Goal: Task Accomplishment & Management: Complete application form

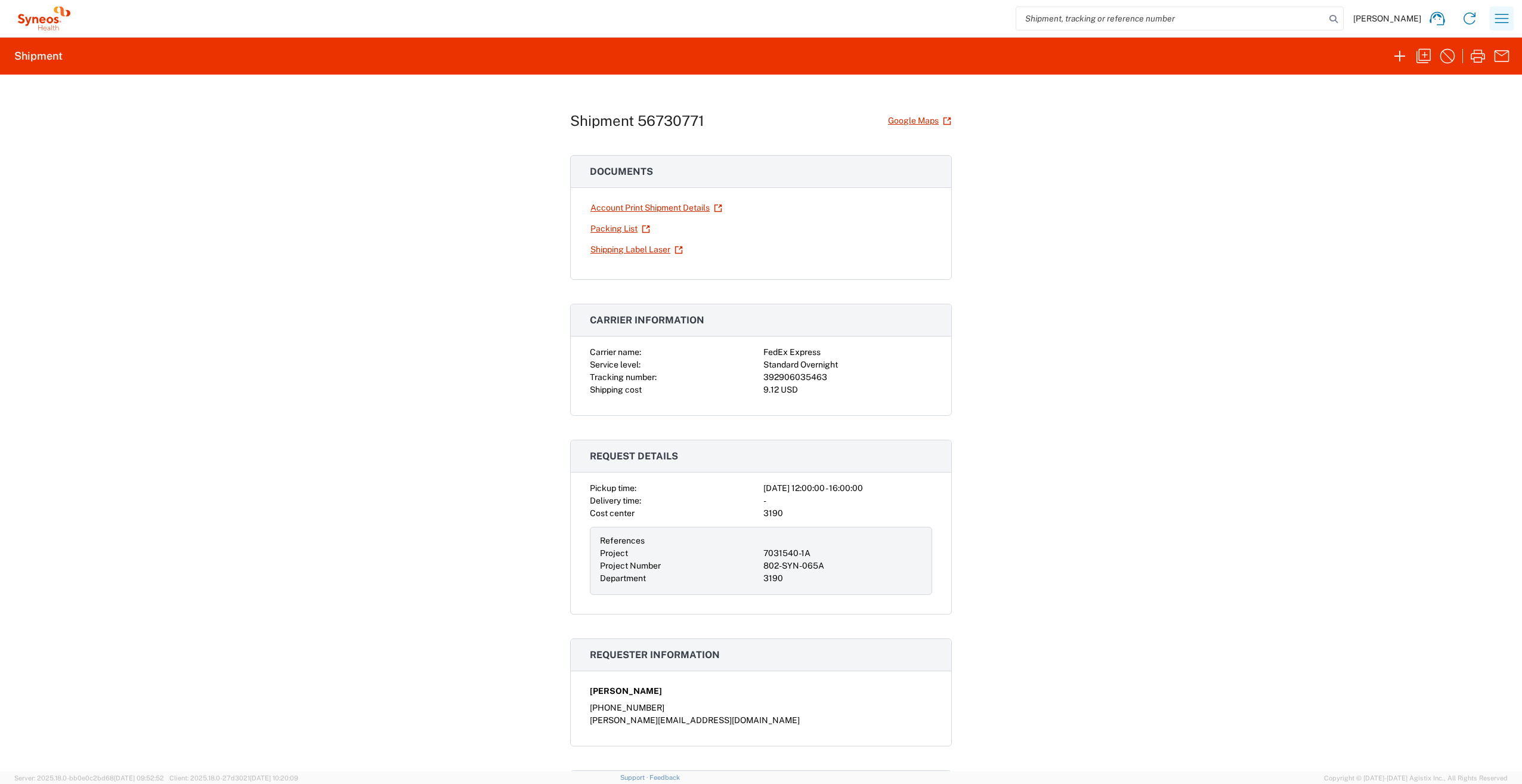
click at [1506, 22] on icon "button" at bounding box center [1501, 18] width 19 height 19
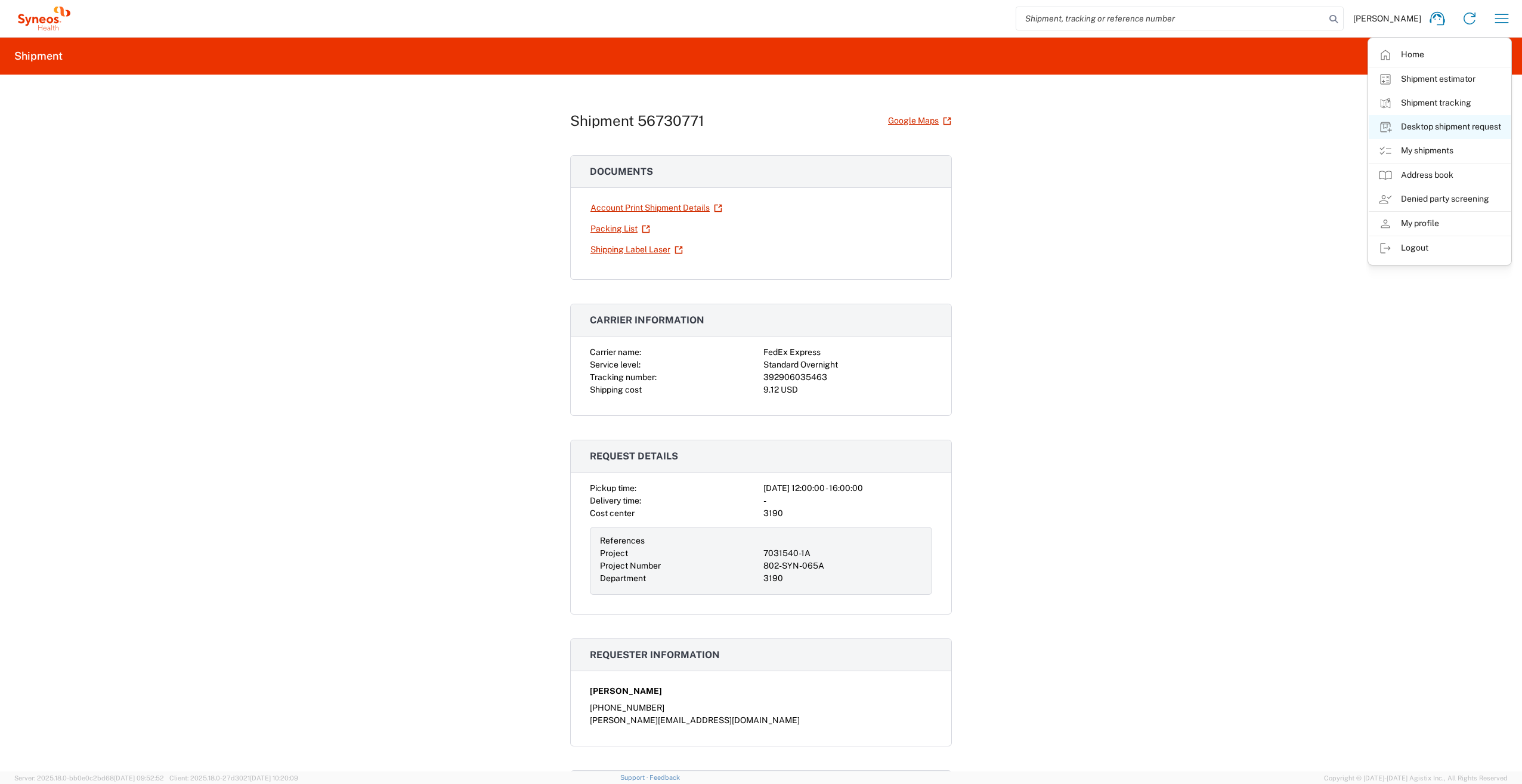
click at [1434, 136] on link "Desktop shipment request" at bounding box center [1439, 127] width 142 height 23
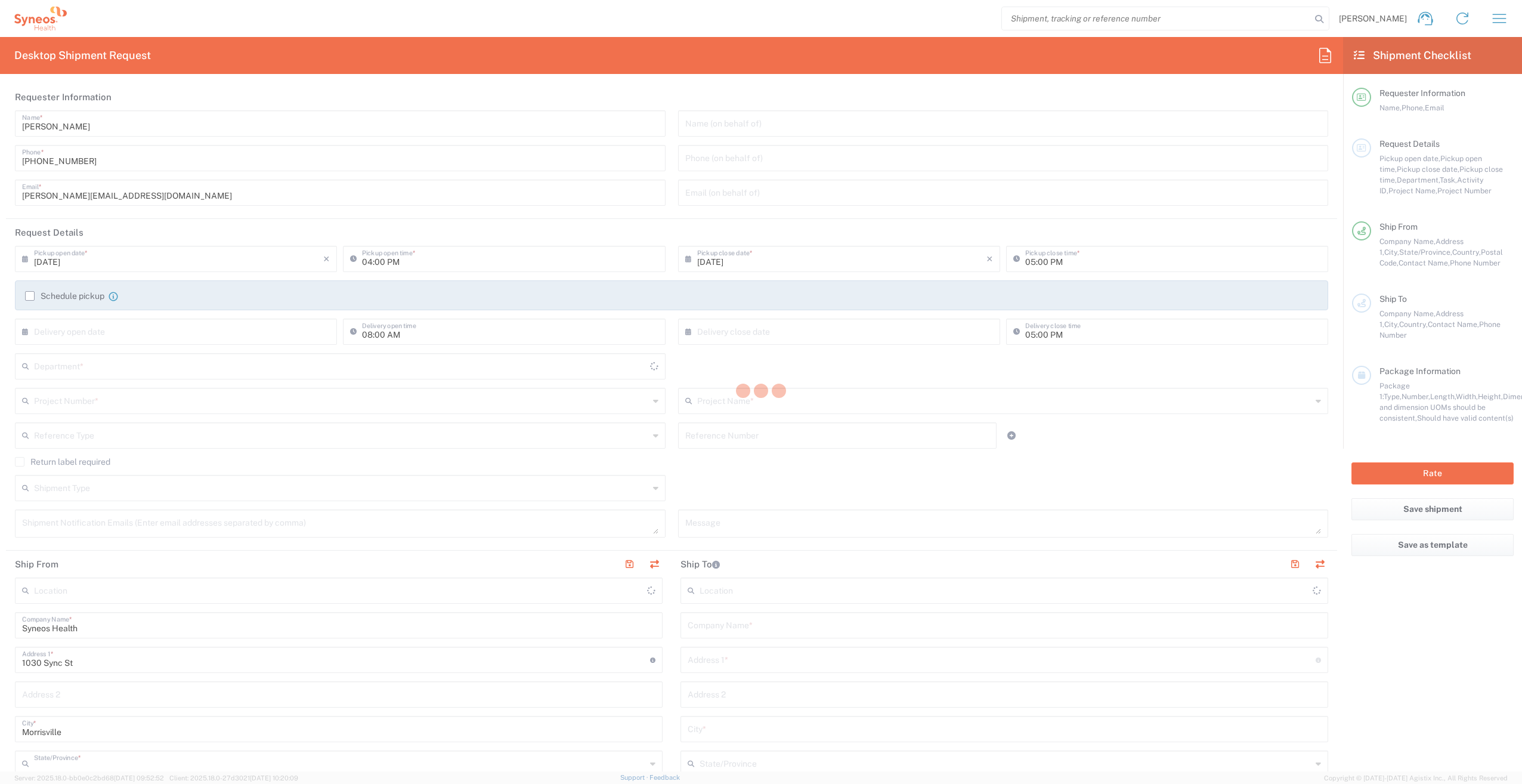
type input "[US_STATE]"
type input "[GEOGRAPHIC_DATA]"
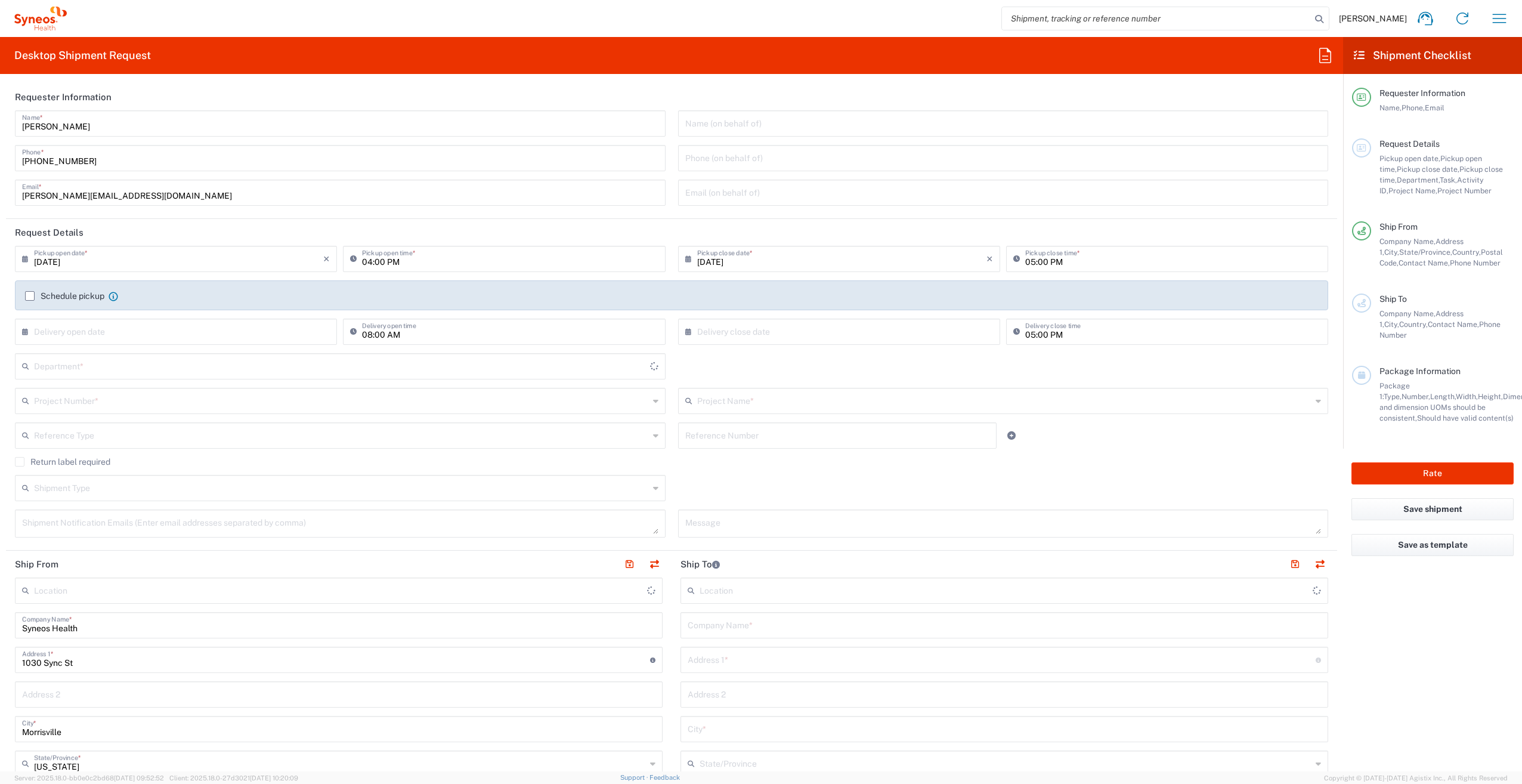
type input "[PERSON_NAME] Rsrch Grp ([GEOGRAPHIC_DATA]) In"
type input "3190"
click at [1468, 16] on icon at bounding box center [1462, 18] width 19 height 19
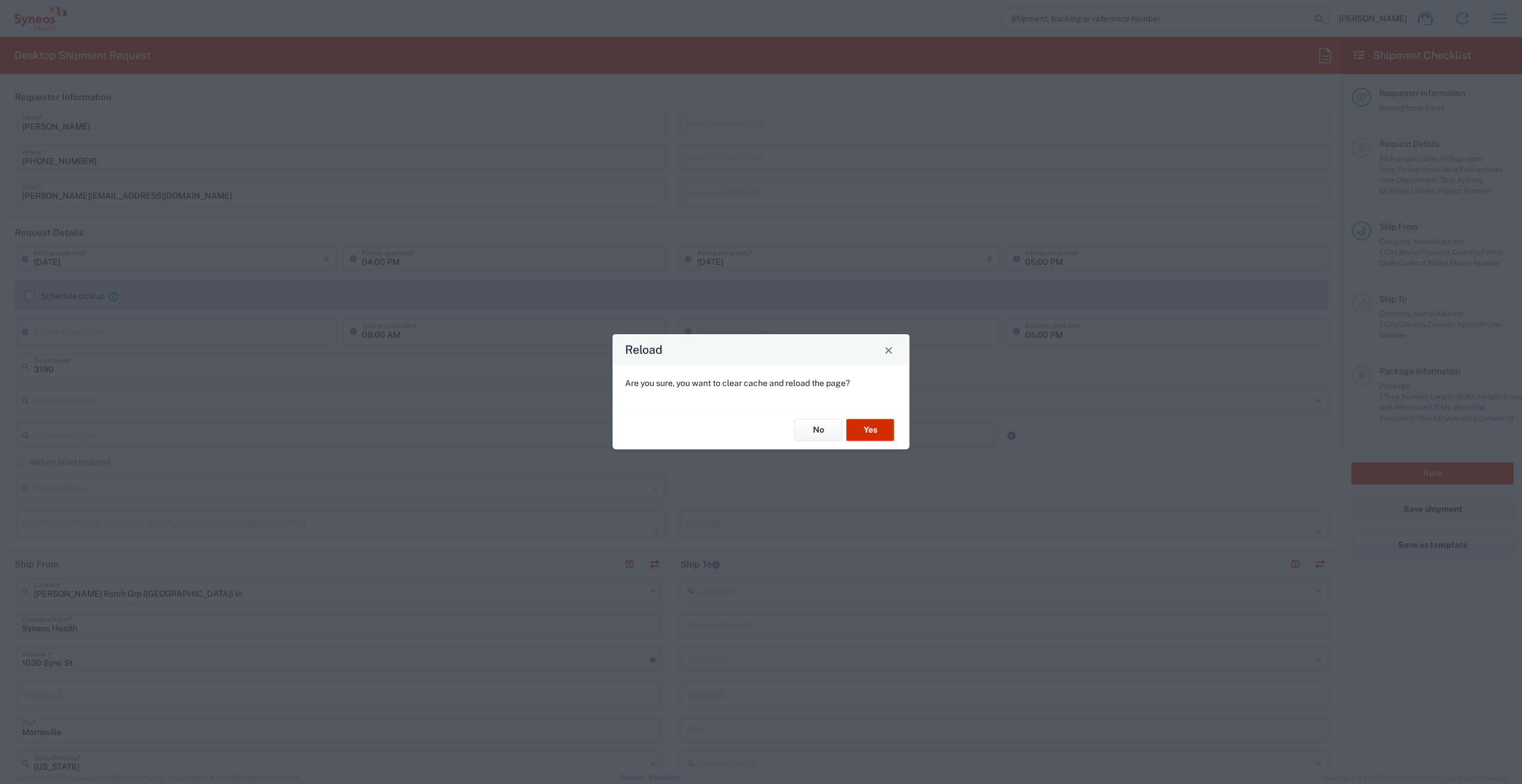
click at [869, 428] on button "Yes" at bounding box center [870, 429] width 48 height 22
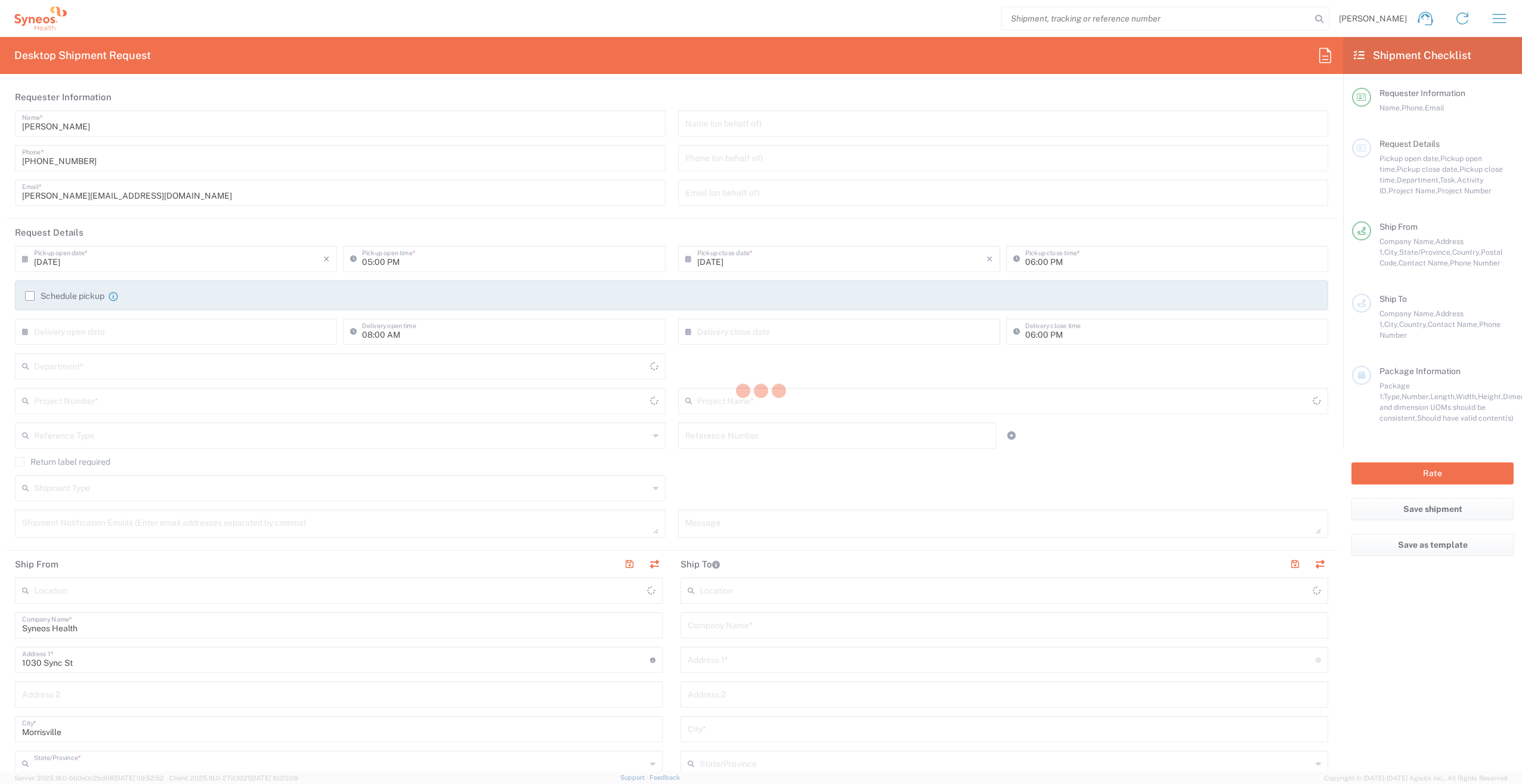
type input "[US_STATE]"
type input "[GEOGRAPHIC_DATA]"
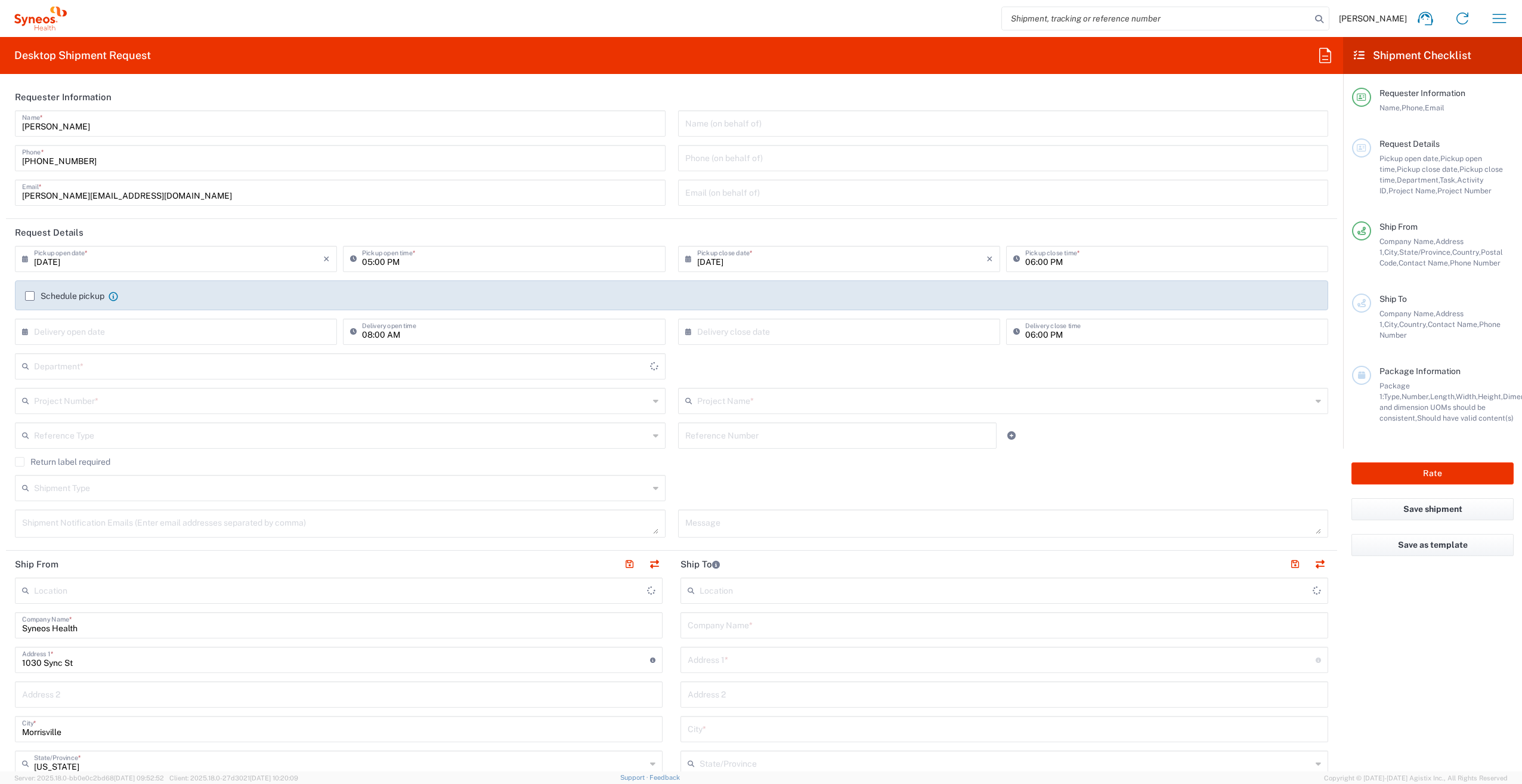
type input "[PERSON_NAME] Rsrch Grp ([GEOGRAPHIC_DATA]) In"
type input "3190"
click at [180, 397] on input "text" at bounding box center [342, 400] width 615 height 21
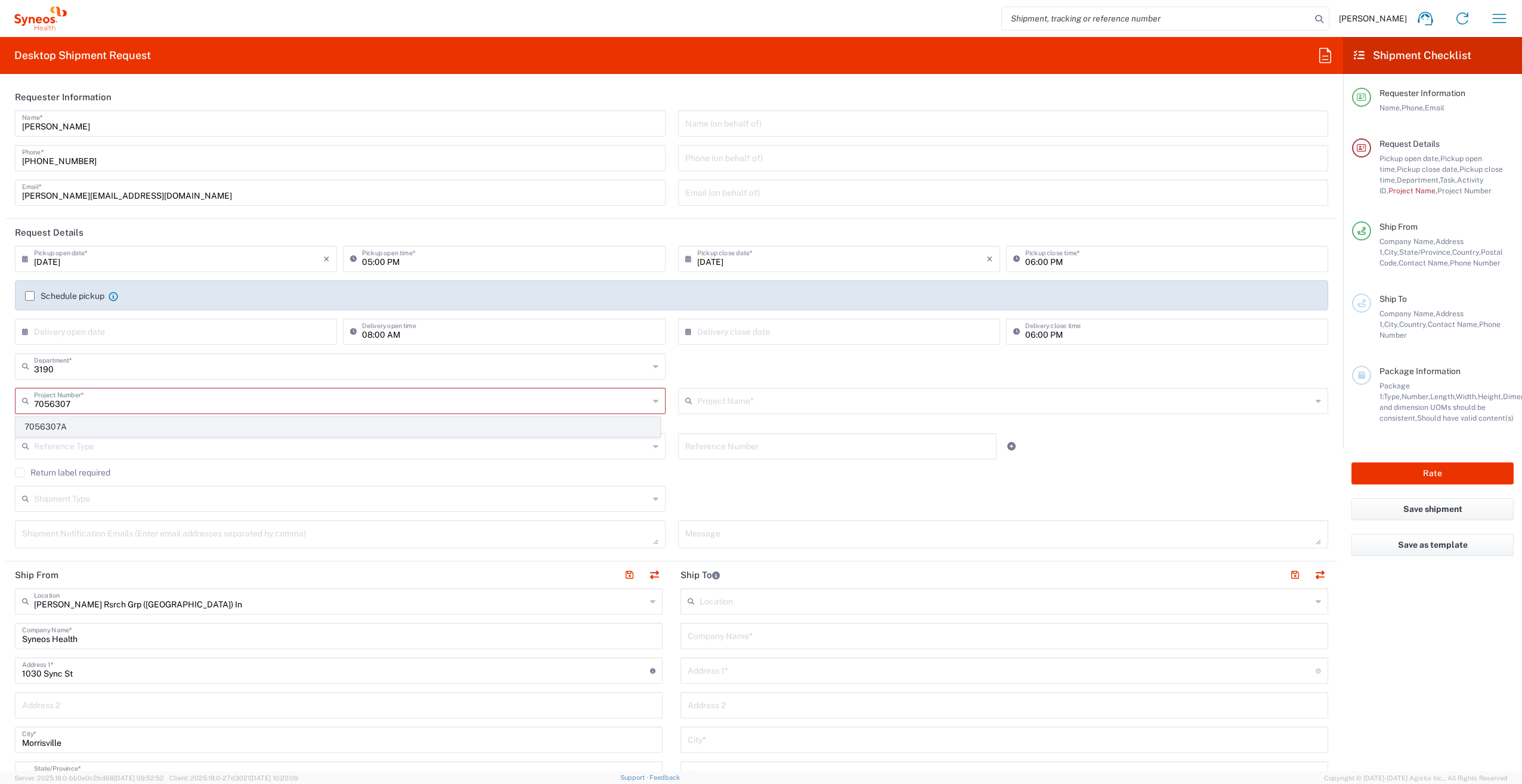
click at [180, 426] on span "7056307A" at bounding box center [337, 427] width 643 height 18
type input "7056307A"
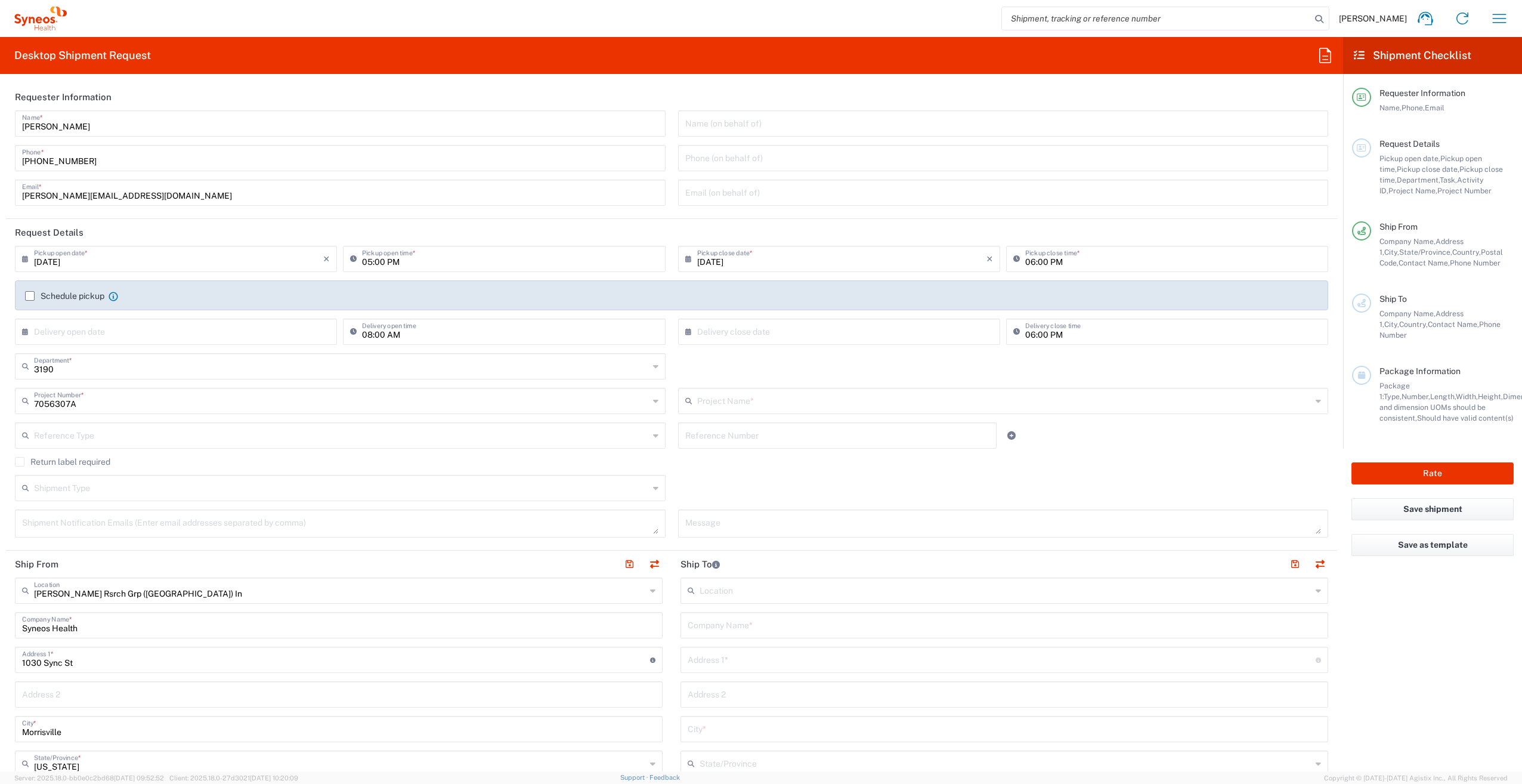
type input "802-ACC-002A"
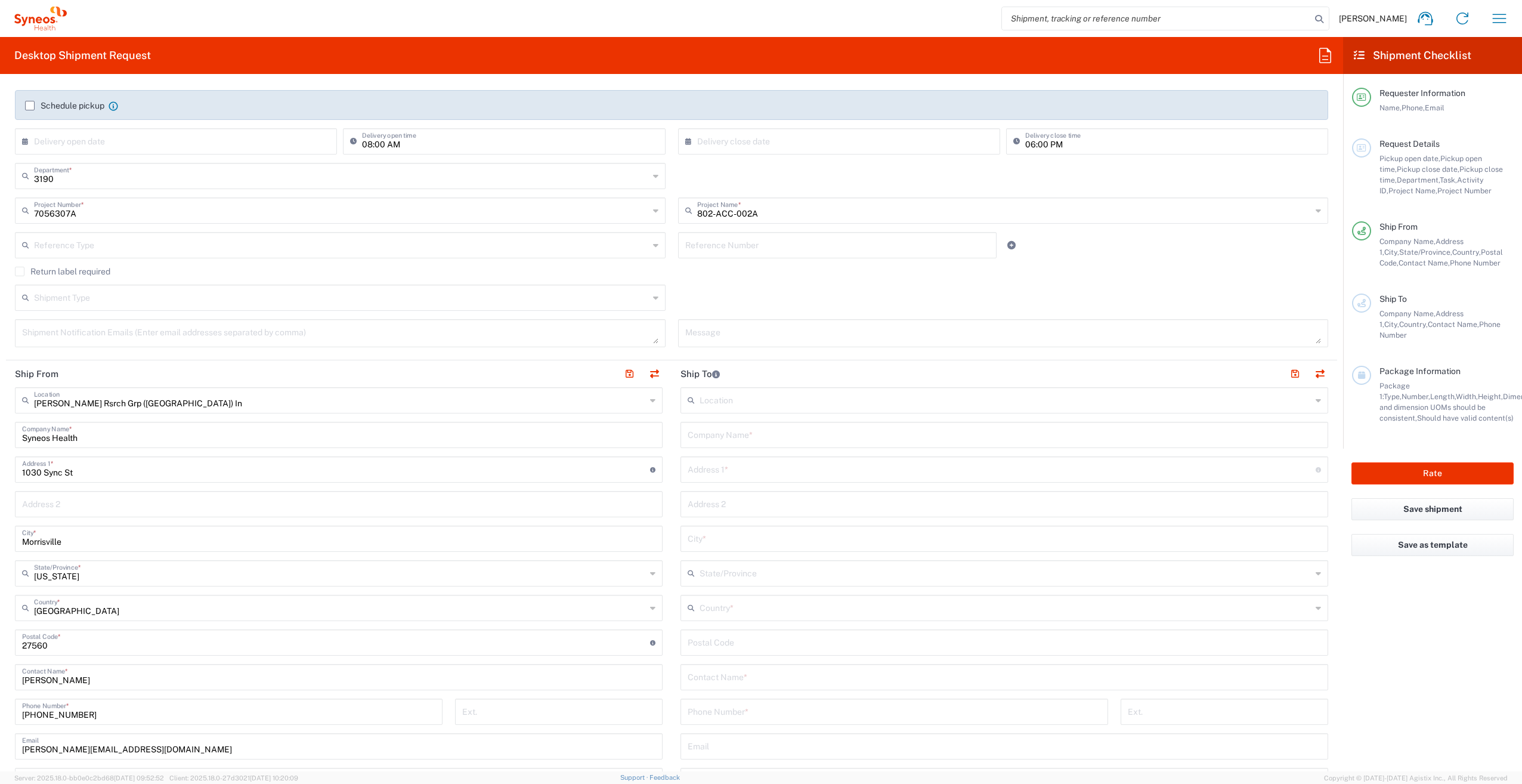
scroll to position [194, 0]
click at [141, 437] on input "Syneos Health" at bounding box center [338, 429] width 633 height 21
type input "S"
click at [106, 438] on input "Ashley" at bounding box center [338, 429] width 633 height 21
type input "A"
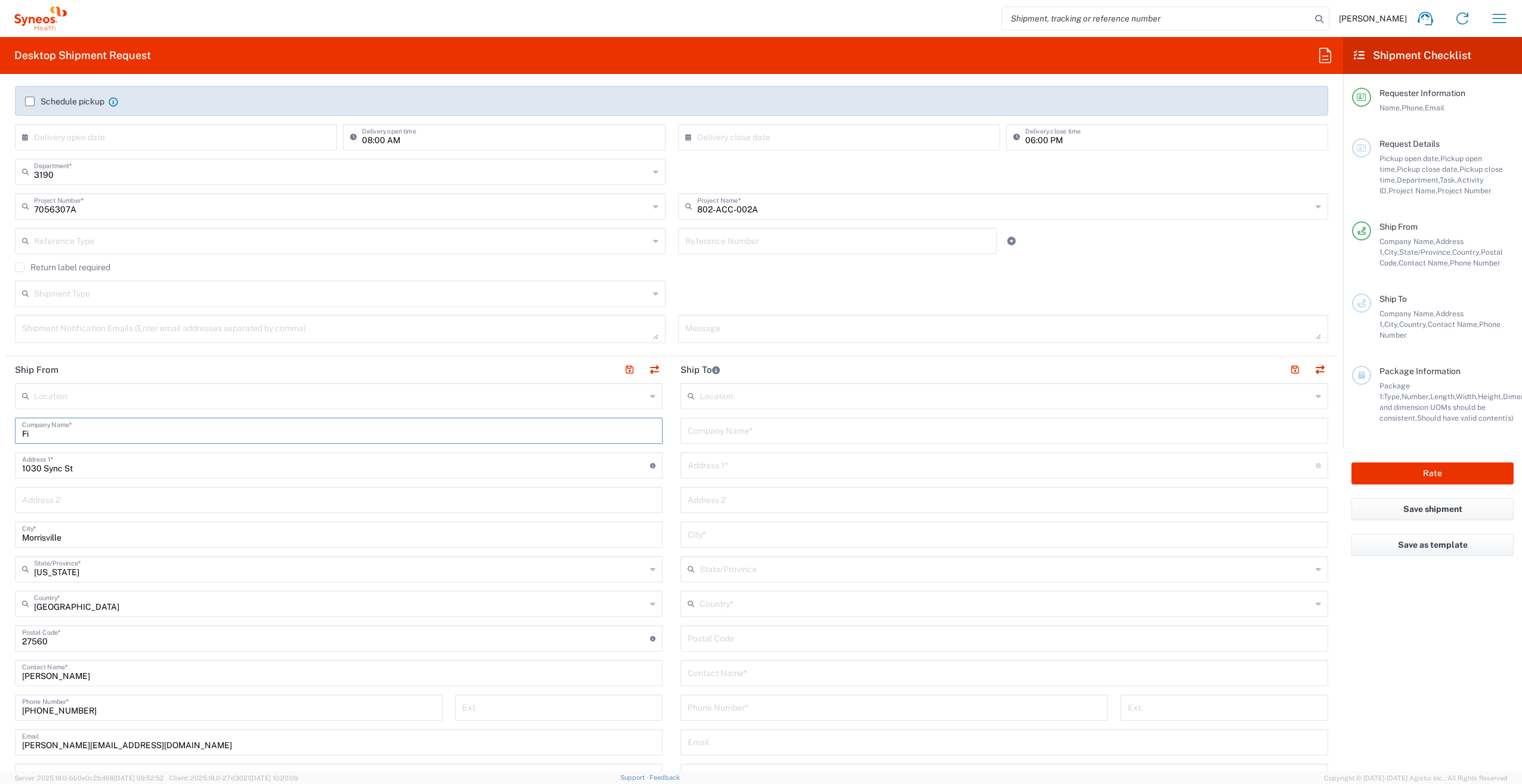
type input "F"
click at [123, 510] on input "text" at bounding box center [338, 509] width 633 height 21
click at [253, 441] on div "Company Name *" at bounding box center [339, 430] width 648 height 26
click at [171, 475] on input "1030 Sync St" at bounding box center [336, 475] width 628 height 21
type input "1"
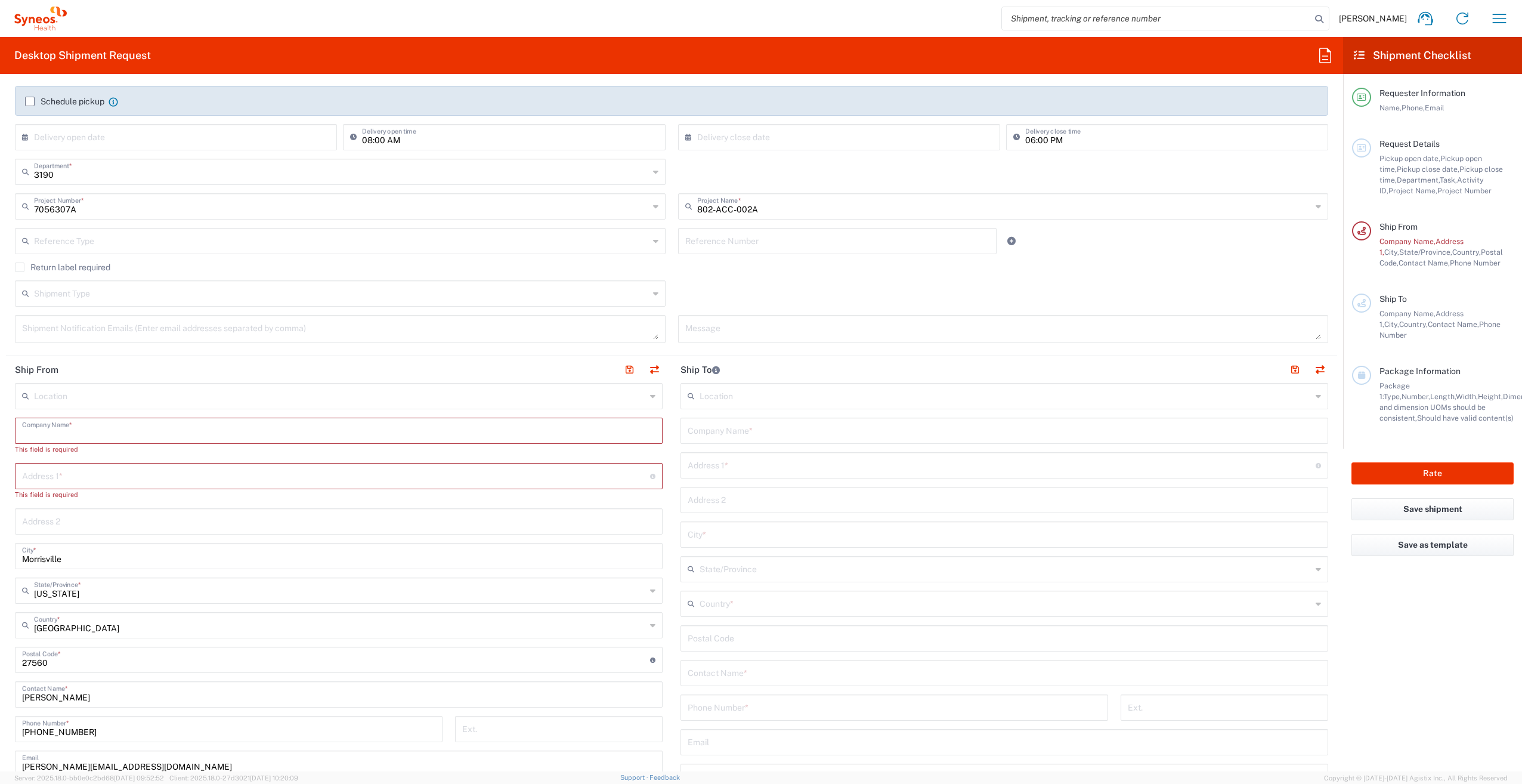
click at [170, 423] on input "text" at bounding box center [338, 429] width 633 height 21
click at [732, 297] on div "Shipment Type Batch Regular" at bounding box center [671, 298] width 1325 height 34
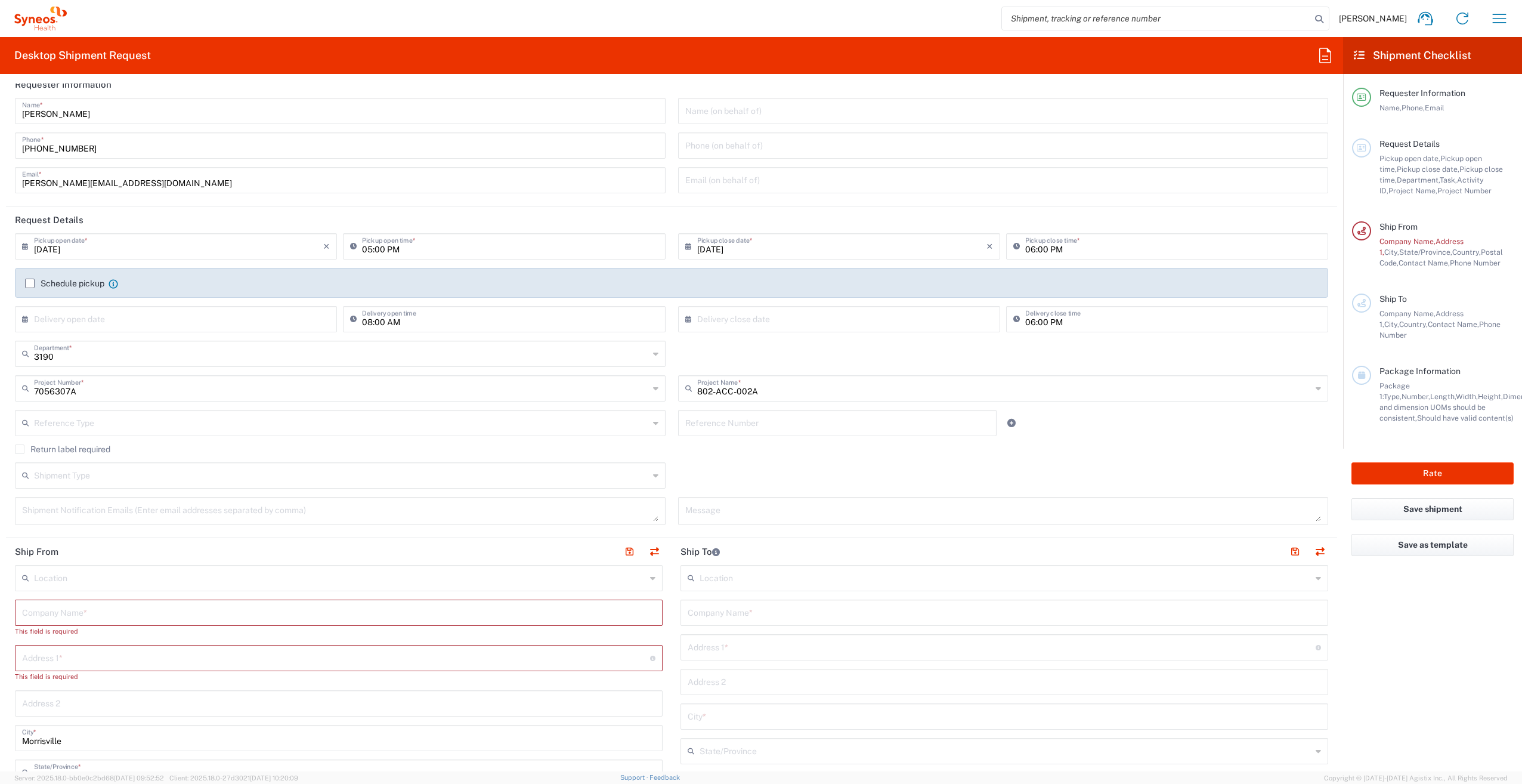
scroll to position [10, 0]
click at [115, 616] on input "text" at bounding box center [338, 613] width 633 height 21
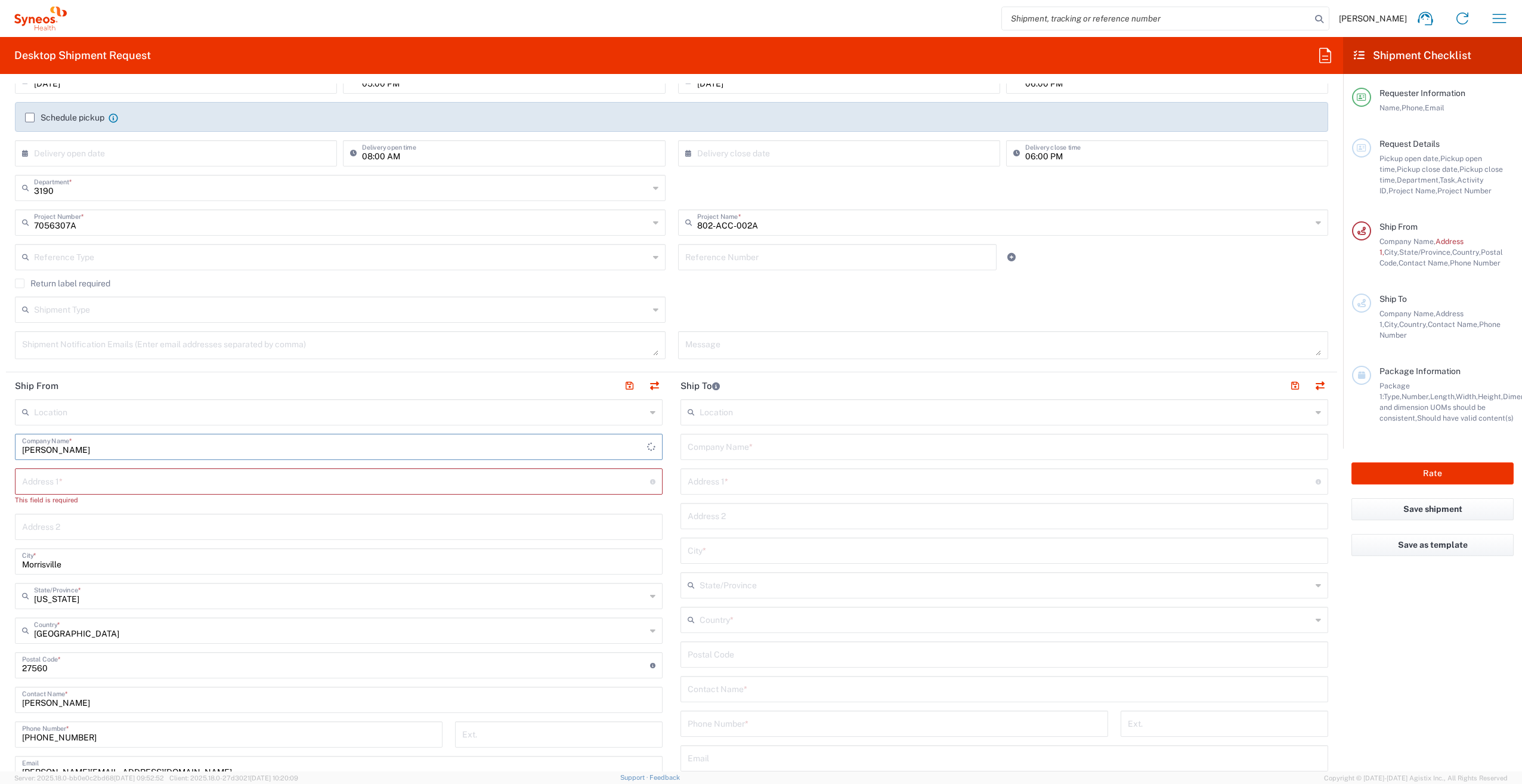
scroll to position [180, 0]
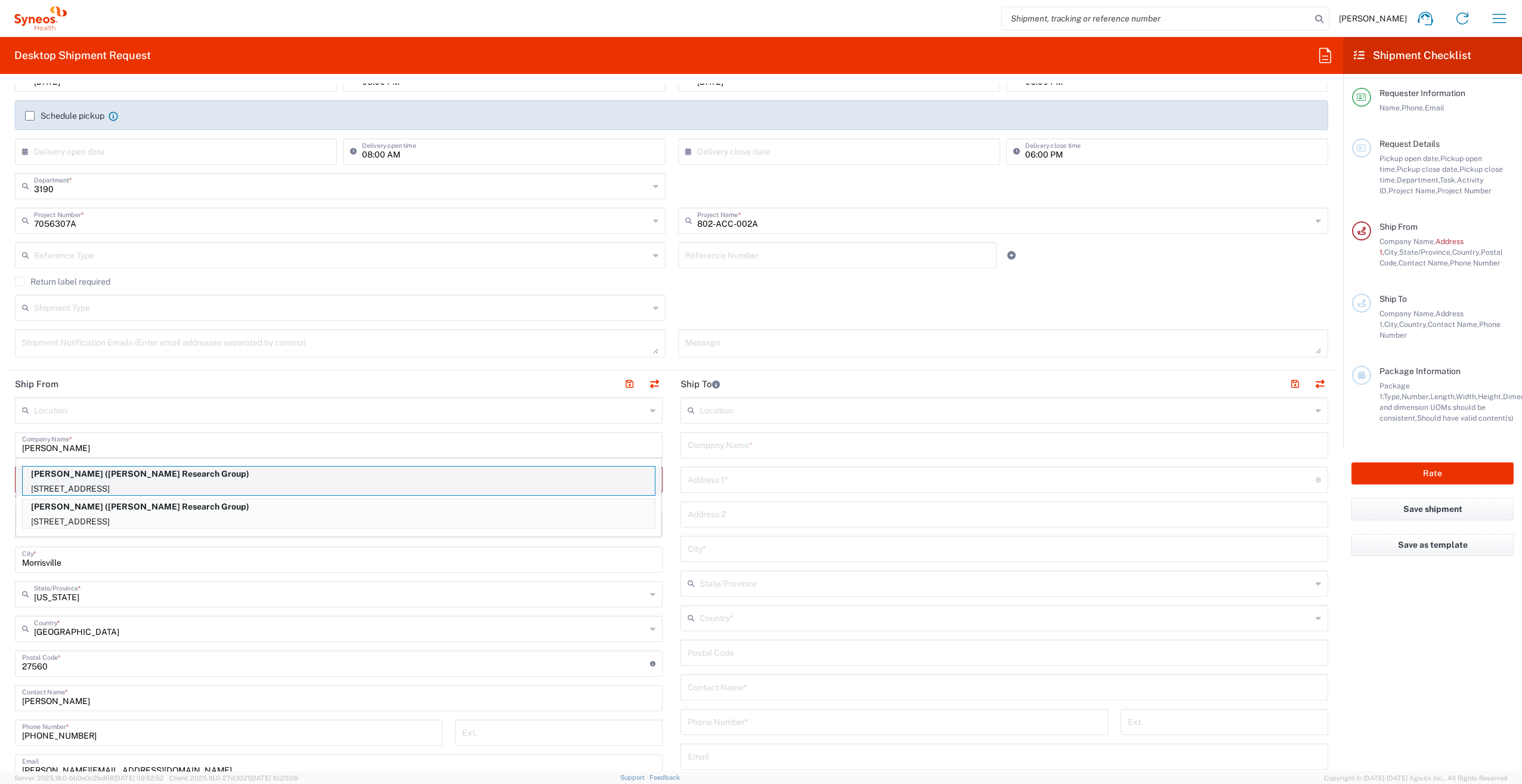
click at [290, 479] on p "Barbara McDonald (Illingworth Research Group)" at bounding box center [338, 474] width 632 height 15
type input "Barbara McDonald"
type input "2925 Warrington Road"
type input "SHAKER HEIGHTS"
type input "[US_STATE]"
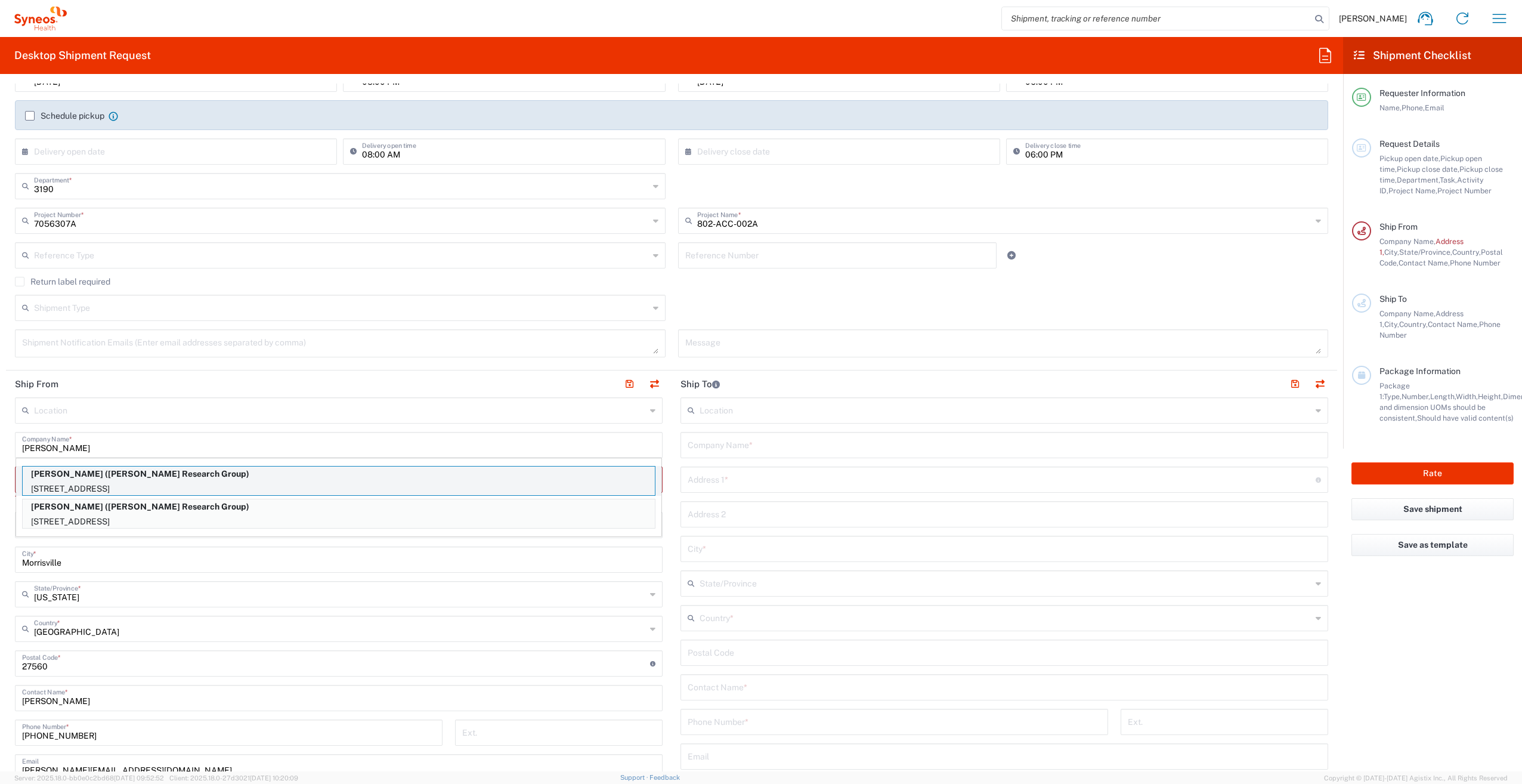
type input "44120"
type input "Illingworth Research Group"
type input "216-538-1354"
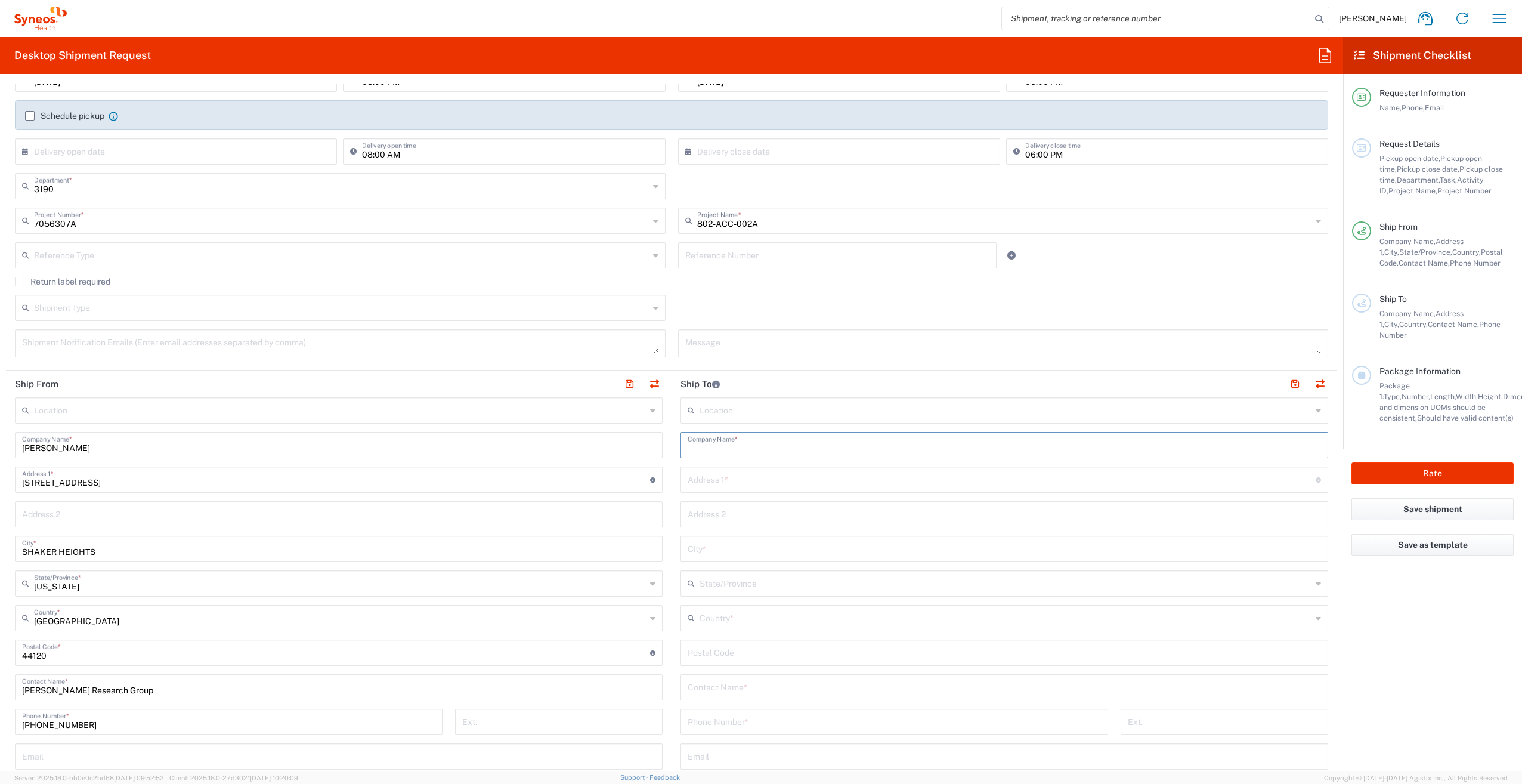
click at [738, 442] on input "text" at bounding box center [1004, 444] width 633 height 21
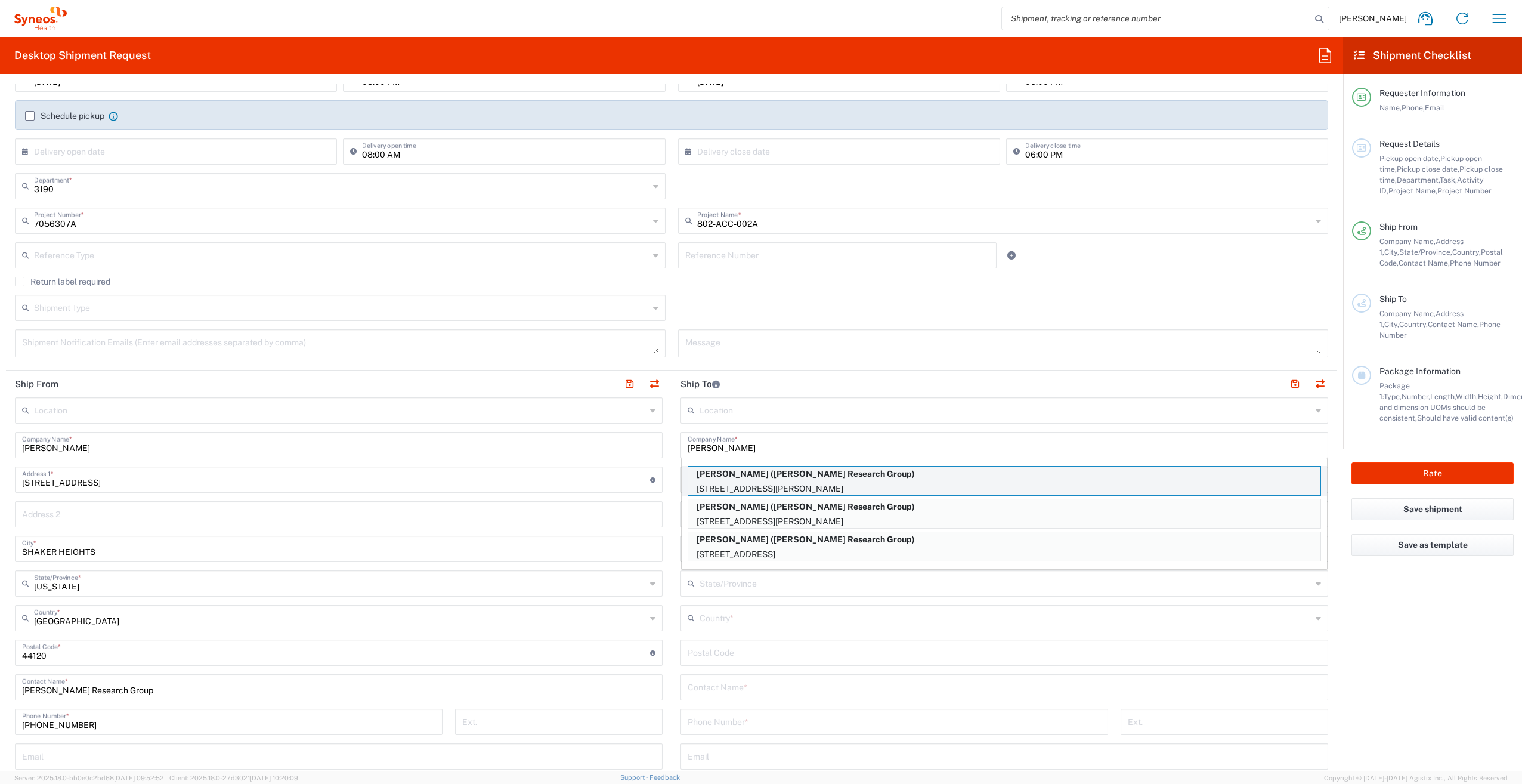
click at [797, 477] on p "Anne Falotico (Illingworth Research Group)" at bounding box center [1004, 474] width 632 height 15
type input "Anne Falotico"
type input "197 Latham Road"
type input "Mineola"
type input "[GEOGRAPHIC_DATA]"
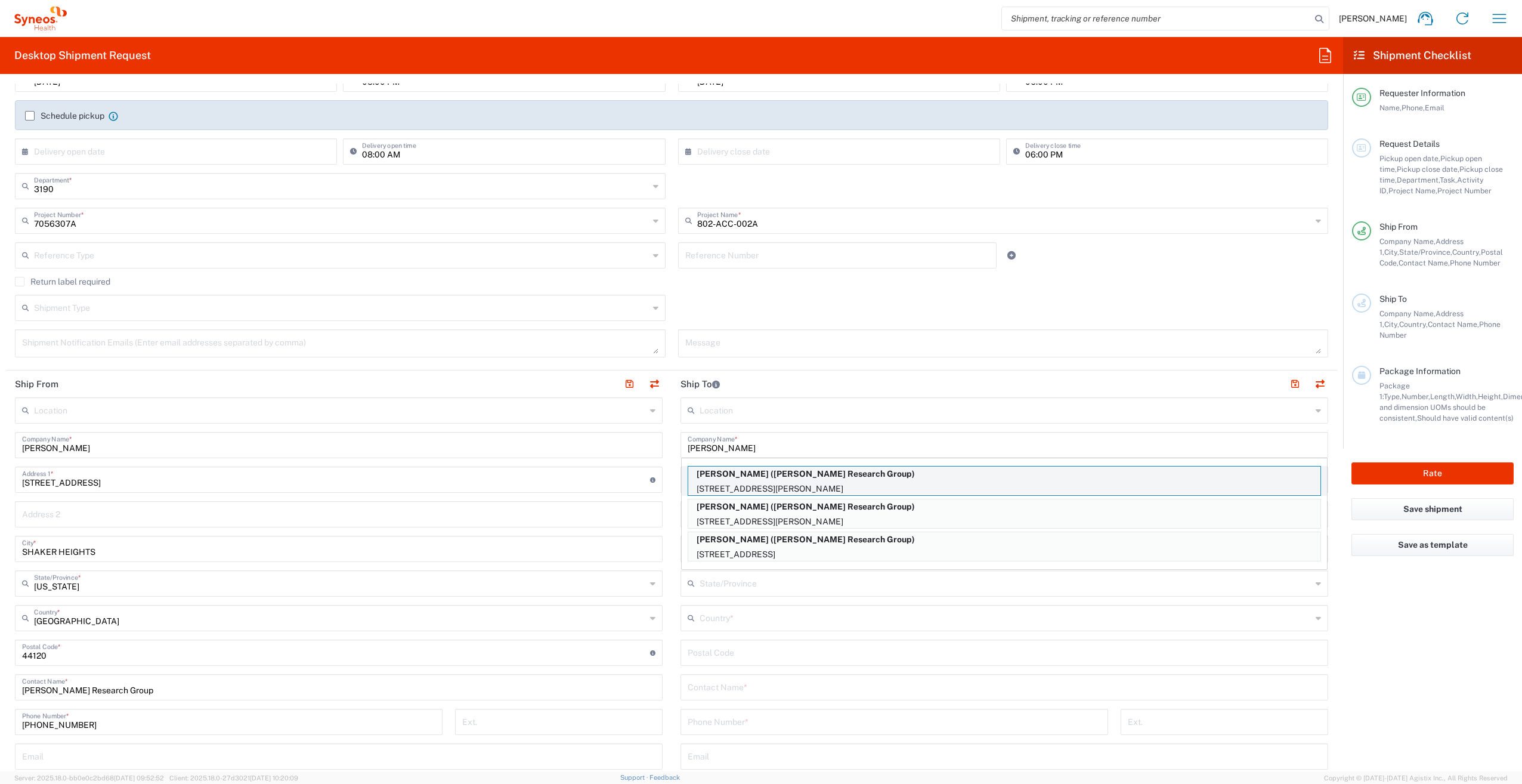
type input "11501"
type input "Illingworth Research Group"
type input "516-578-1942"
type input "[US_STATE]"
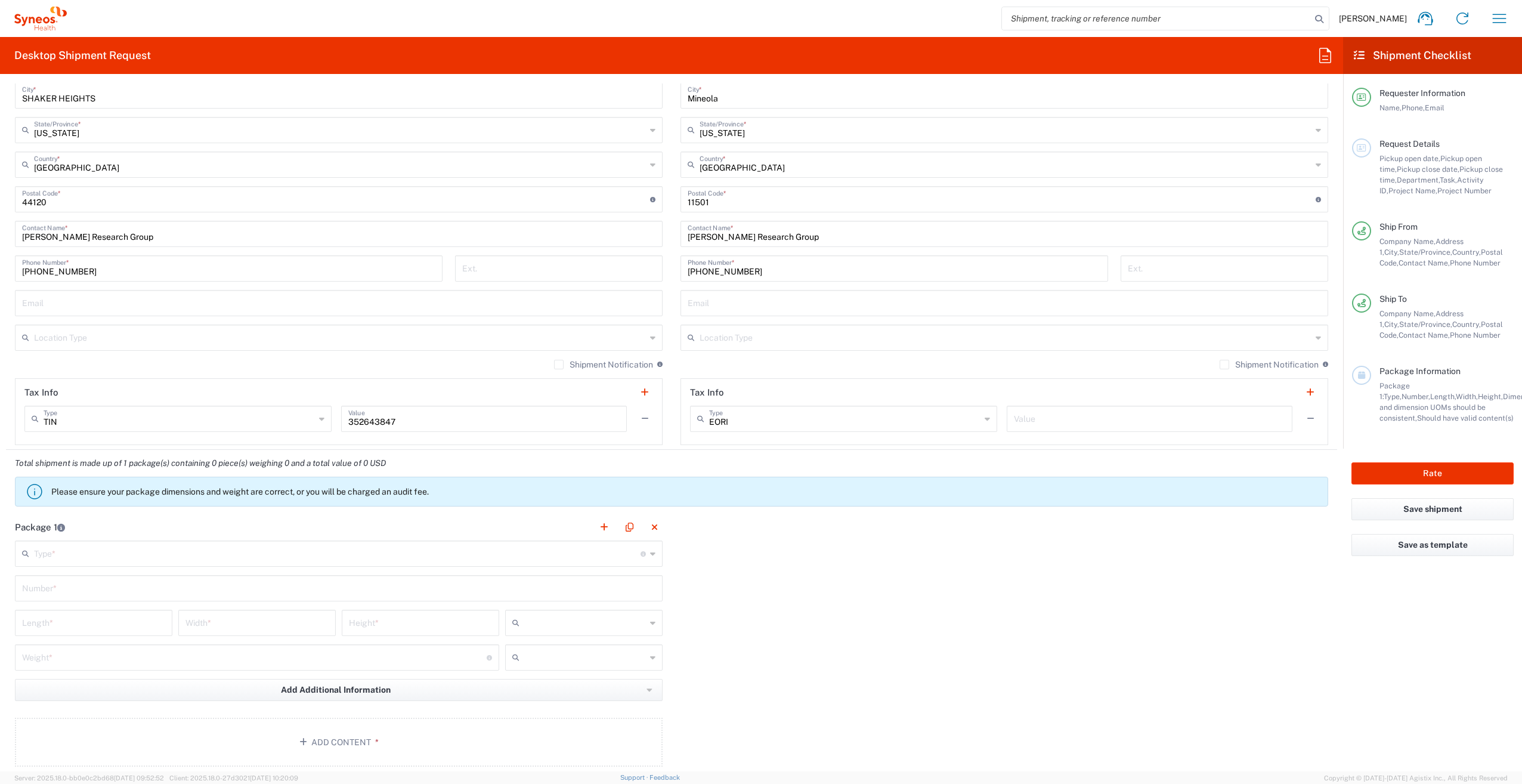
scroll to position [634, 0]
click at [224, 554] on input "text" at bounding box center [337, 551] width 606 height 21
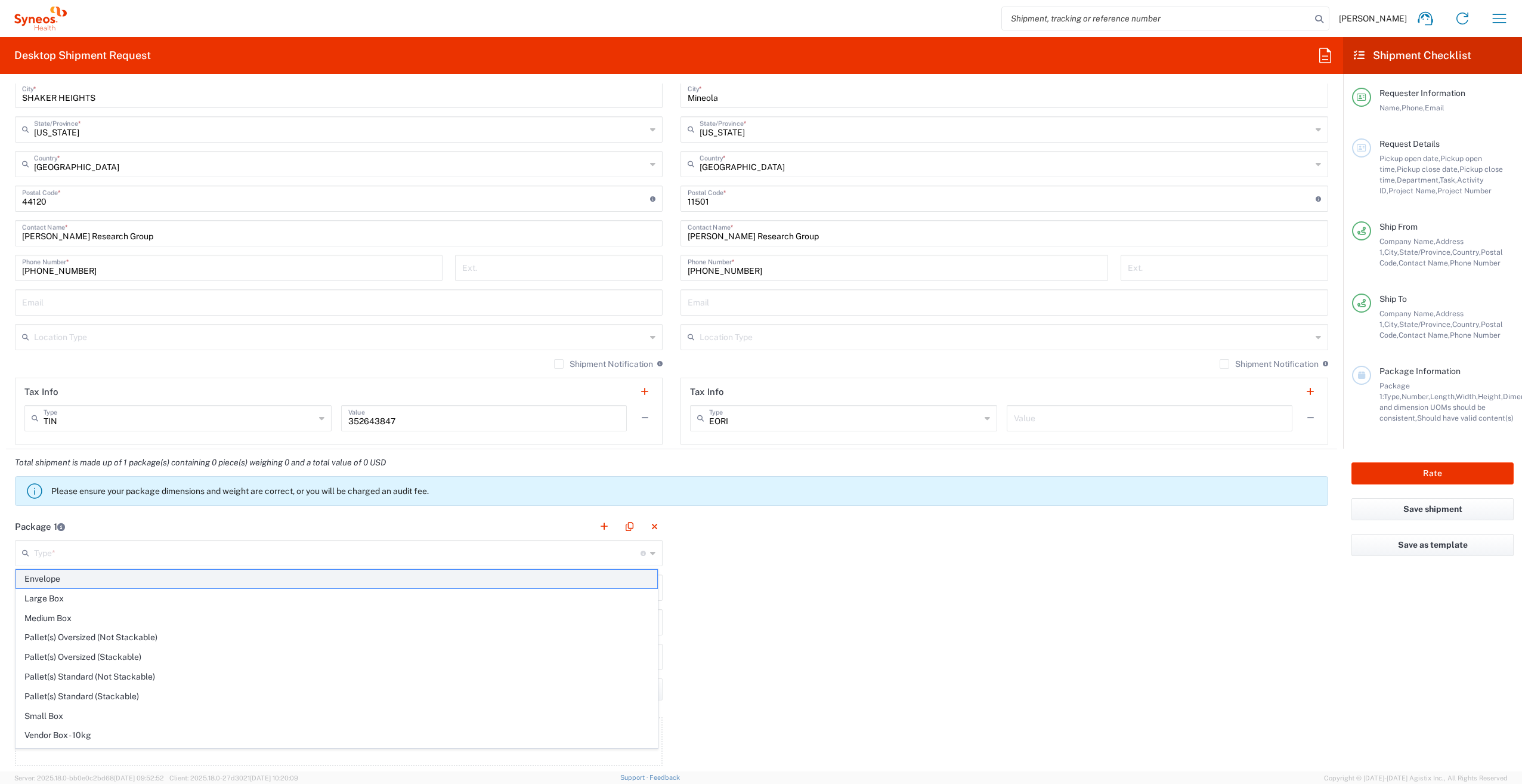
click at [212, 581] on span "Envelope" at bounding box center [337, 578] width 641 height 18
type input "Envelope"
type input "1"
type input "9.5"
type input "12.5"
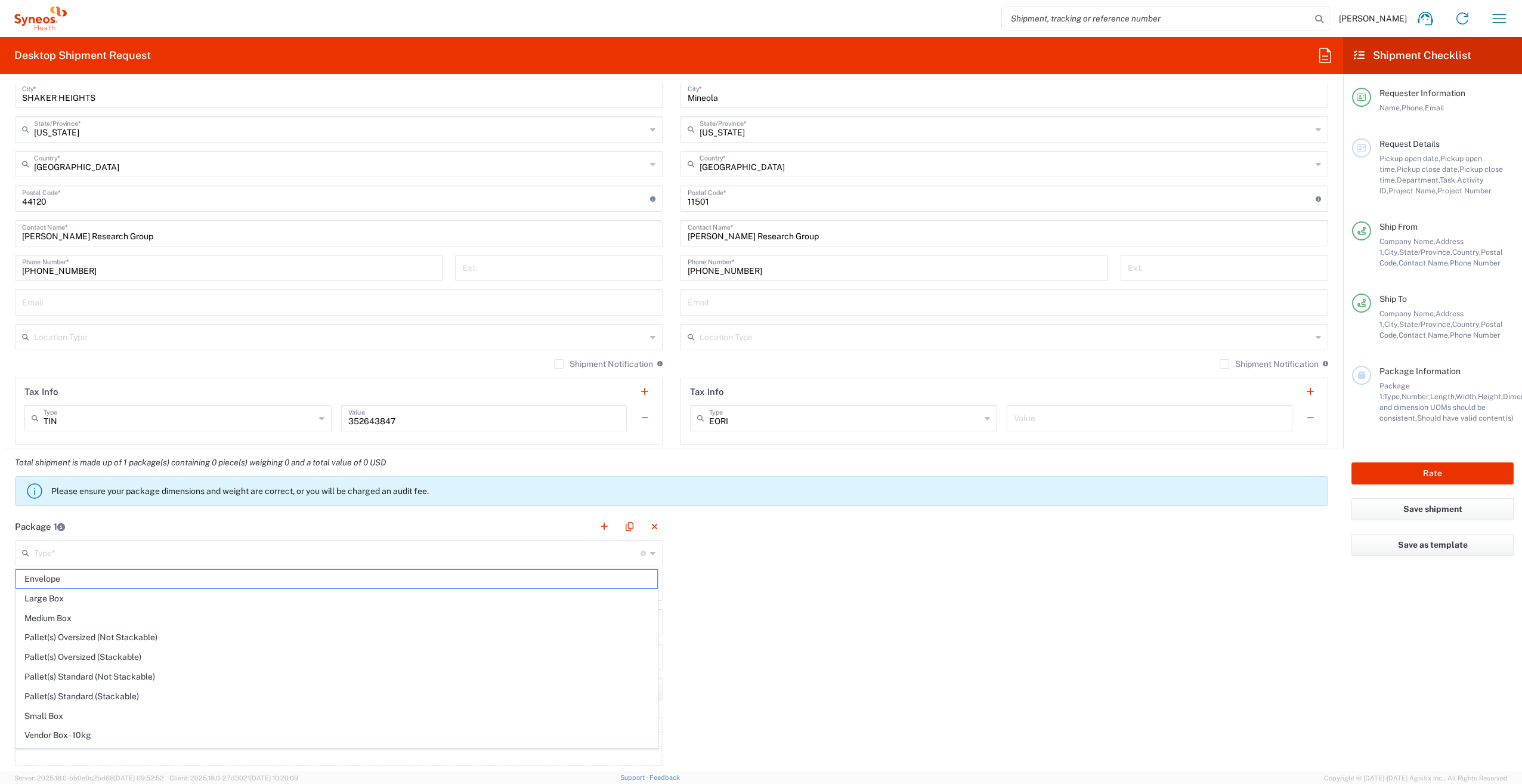
type input "0.25"
type input "in"
type input "0.45"
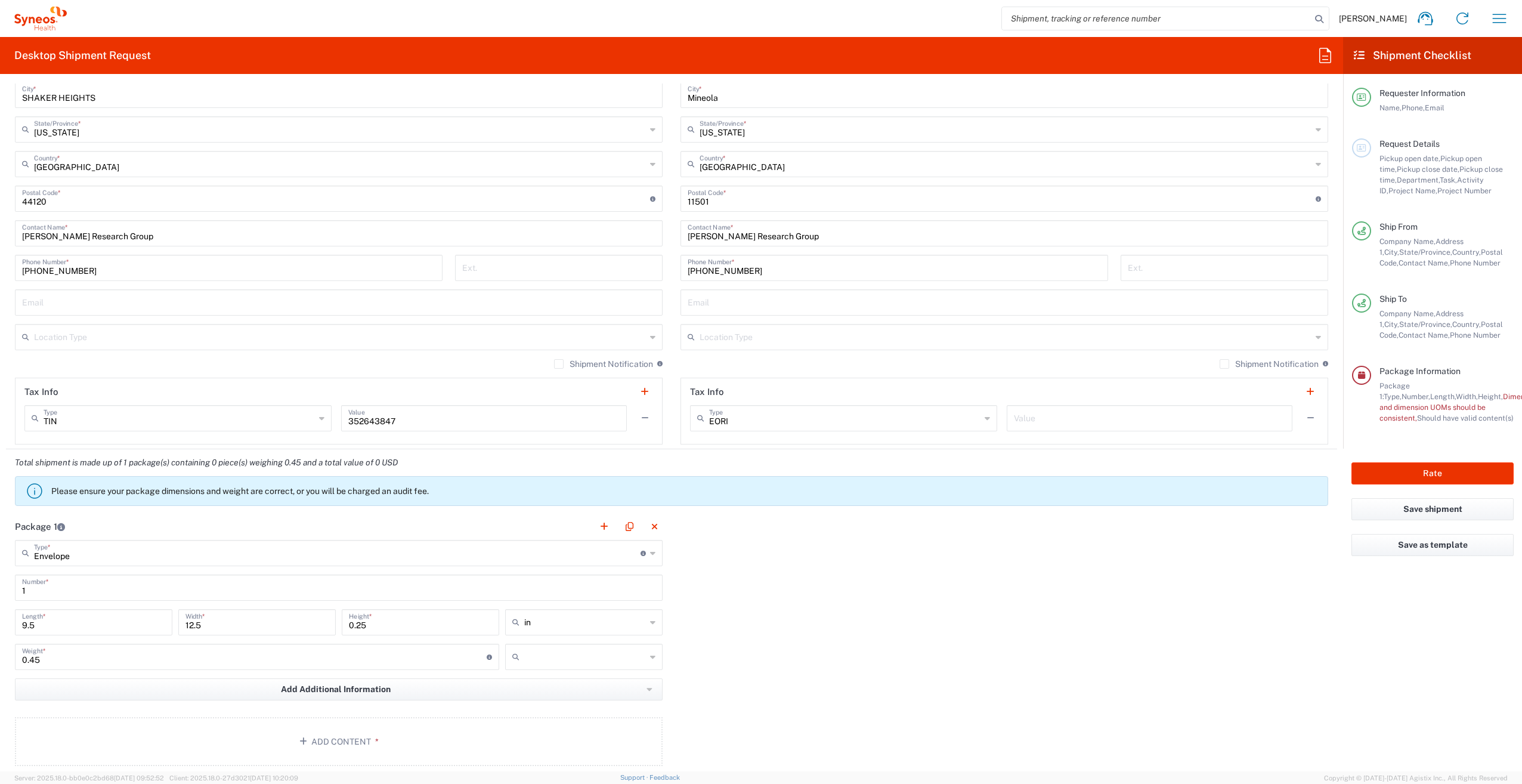
click at [555, 669] on div at bounding box center [584, 656] width 158 height 26
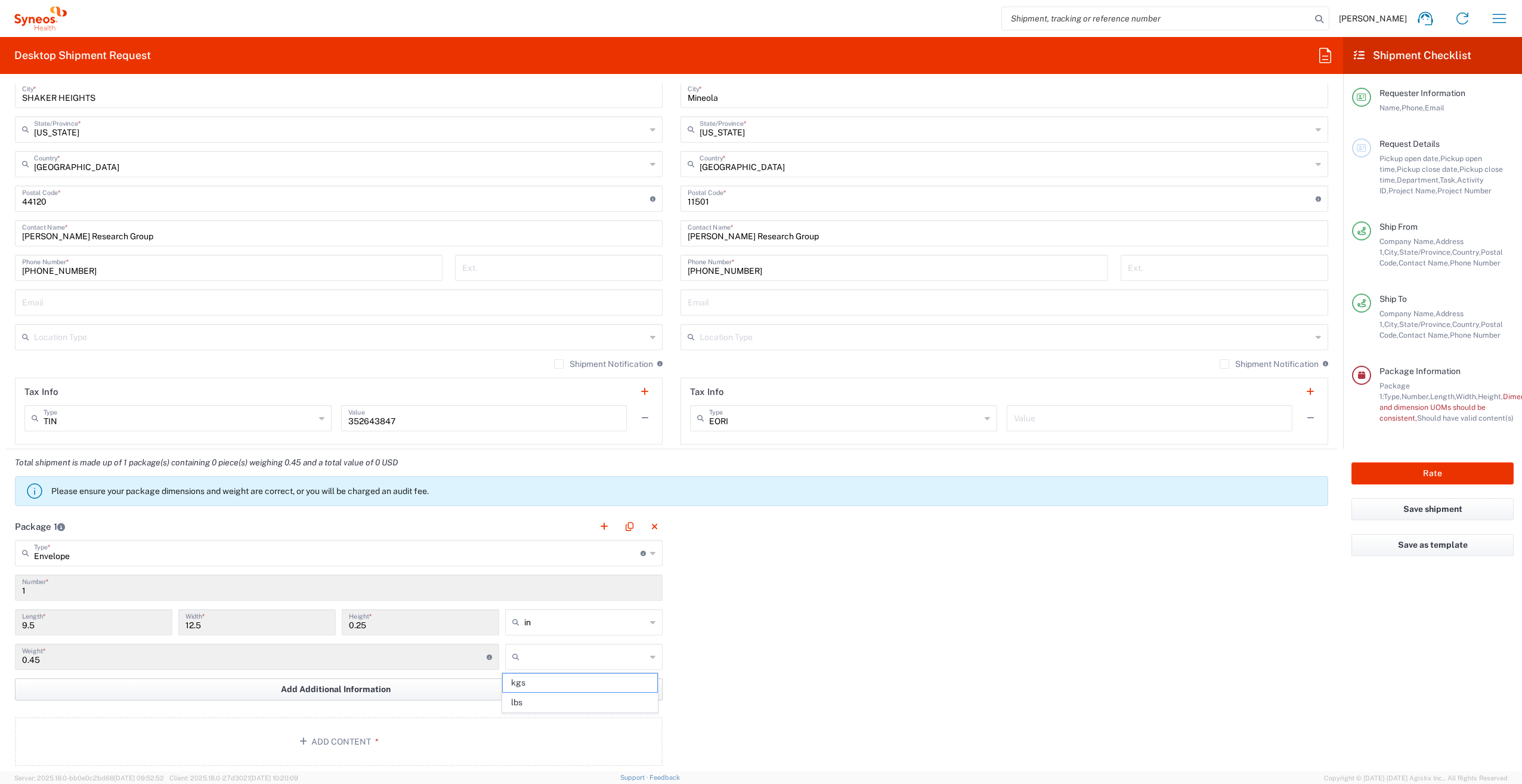
click at [545, 699] on span "lbs" at bounding box center [579, 702] width 154 height 18
type input "lbs"
click at [362, 729] on button "Add Content *" at bounding box center [339, 742] width 648 height 49
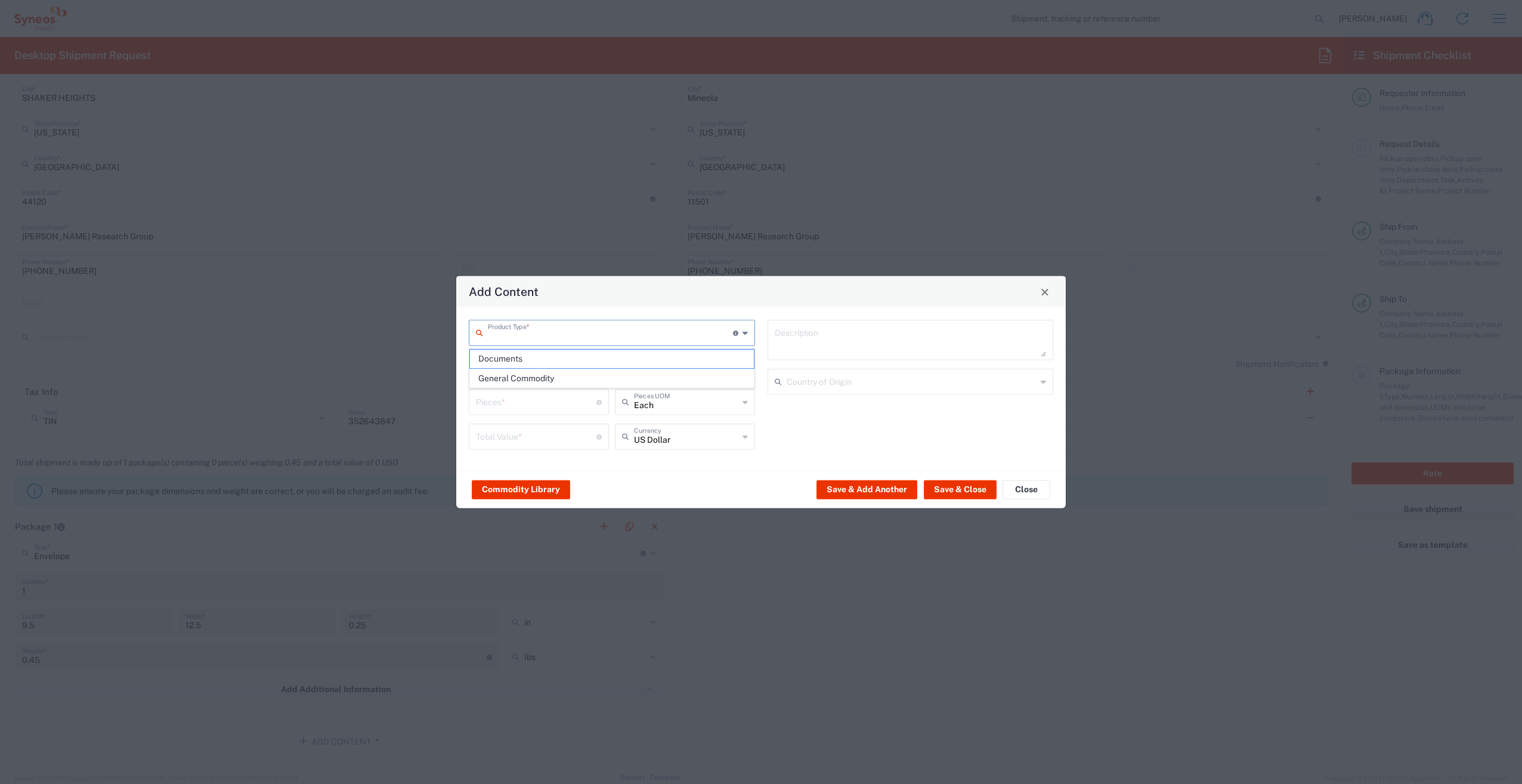
click at [608, 337] on input "text" at bounding box center [611, 331] width 245 height 21
click at [632, 378] on span "General Commodity" at bounding box center [612, 378] width 284 height 18
type input "General Commodity"
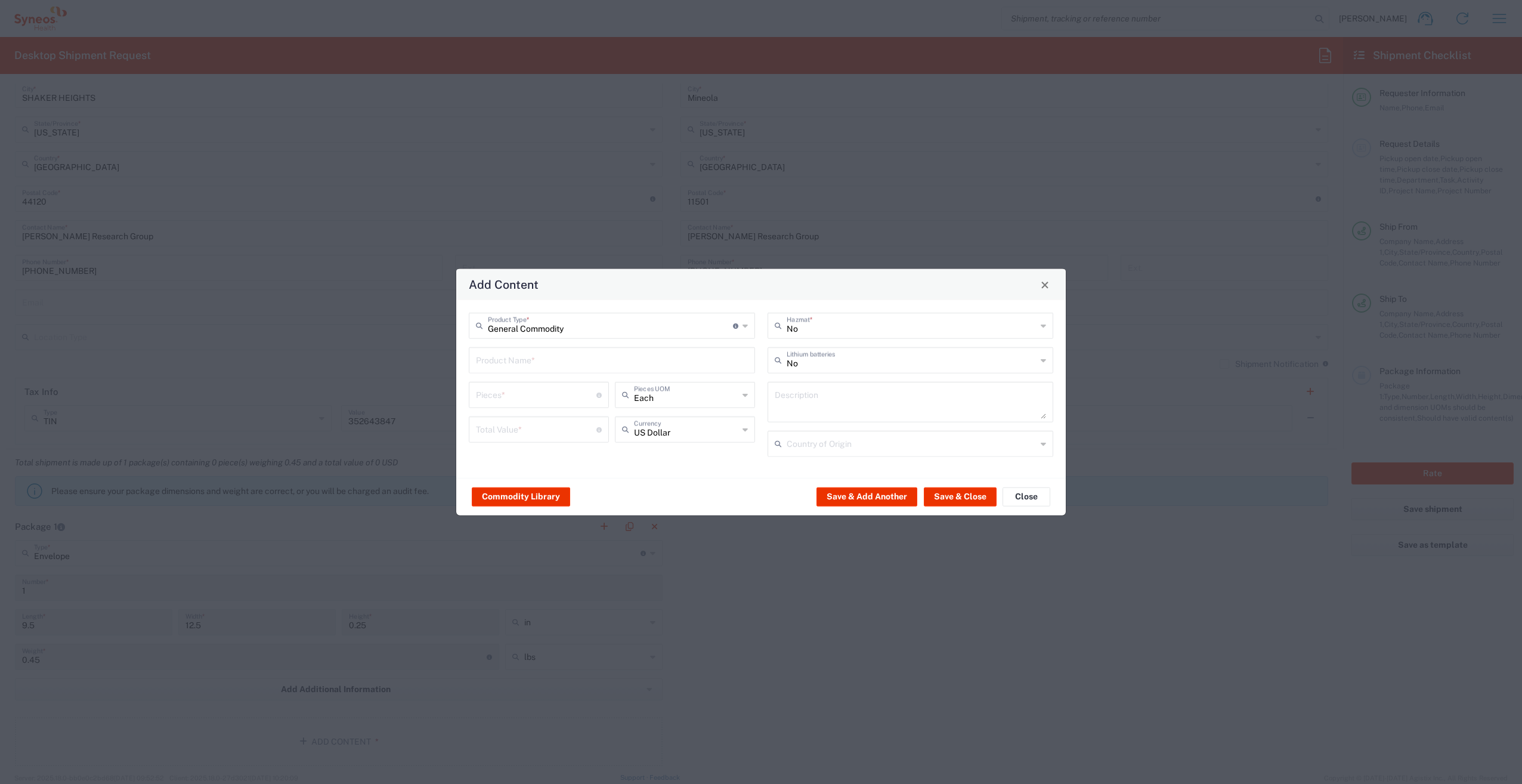
click at [548, 371] on div "Product Name *" at bounding box center [612, 360] width 286 height 26
type input "Lab Kit"
click at [545, 385] on input "number" at bounding box center [536, 393] width 121 height 21
type input "1"
click at [549, 428] on input "number" at bounding box center [536, 428] width 121 height 21
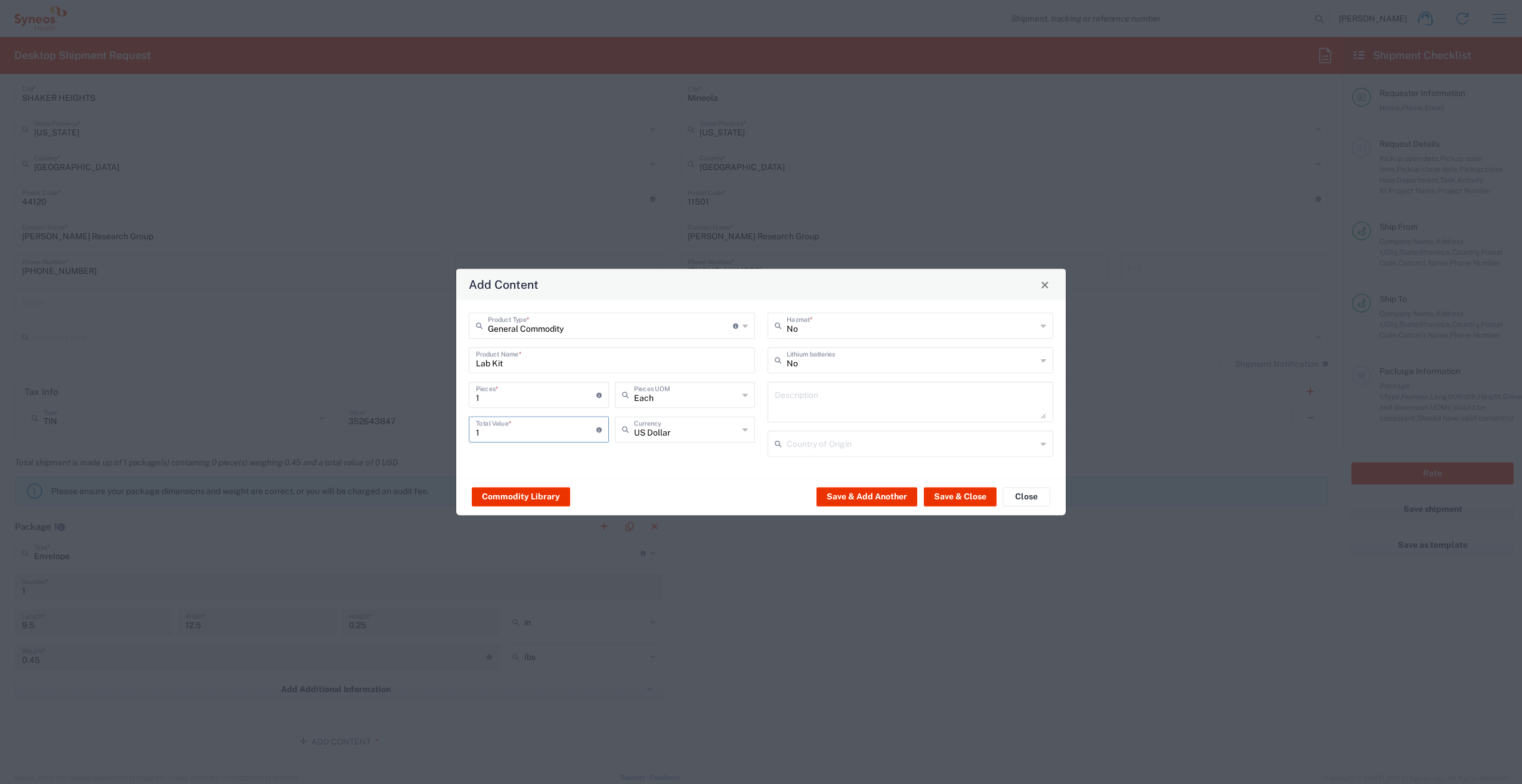
type input "1"
click at [876, 405] on textarea at bounding box center [910, 401] width 272 height 33
type textarea "Lab Kit I"
click at [953, 492] on button "Save & Close" at bounding box center [960, 495] width 73 height 19
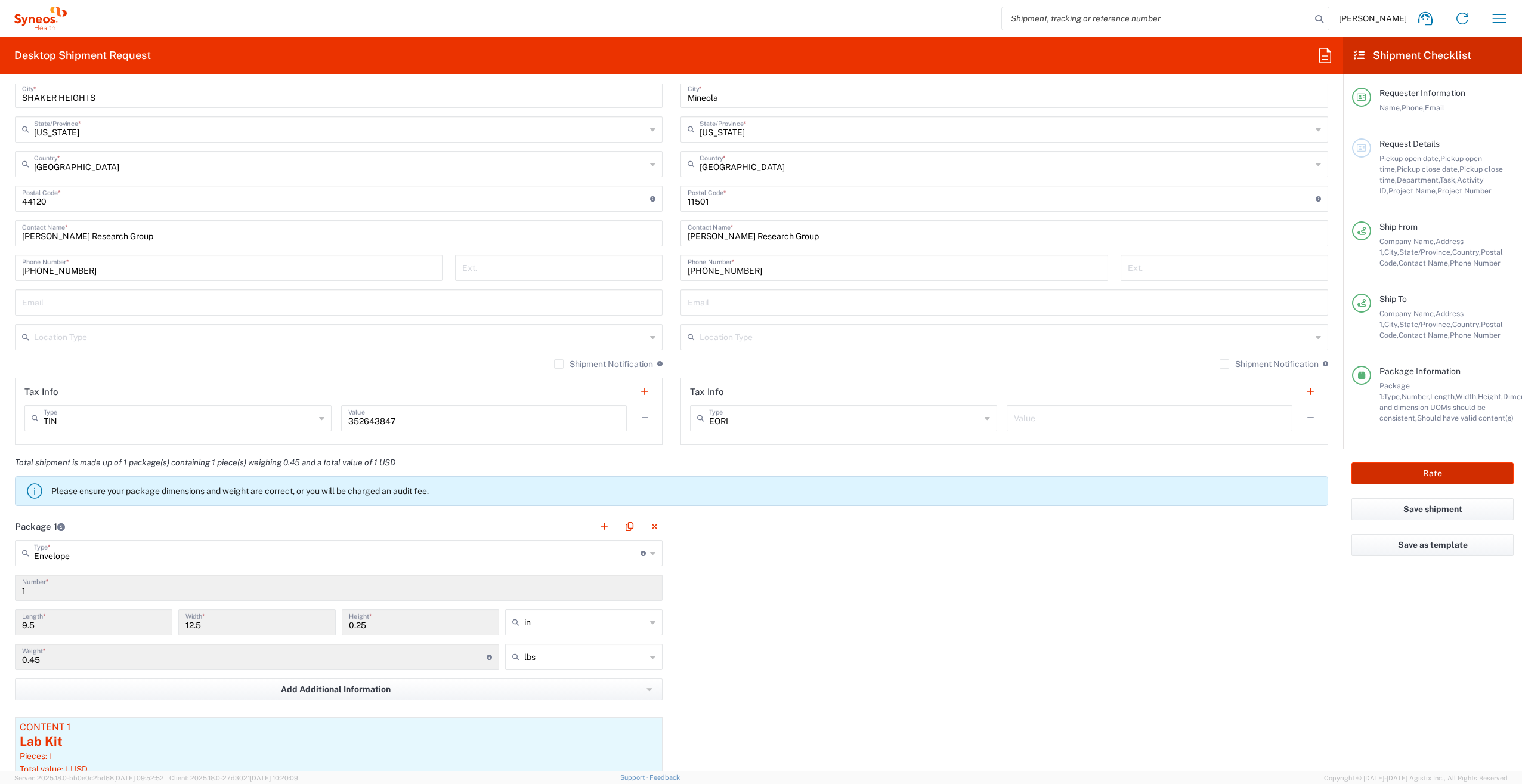
click at [1449, 467] on button "Rate" at bounding box center [1433, 473] width 162 height 22
type input "7056307A"
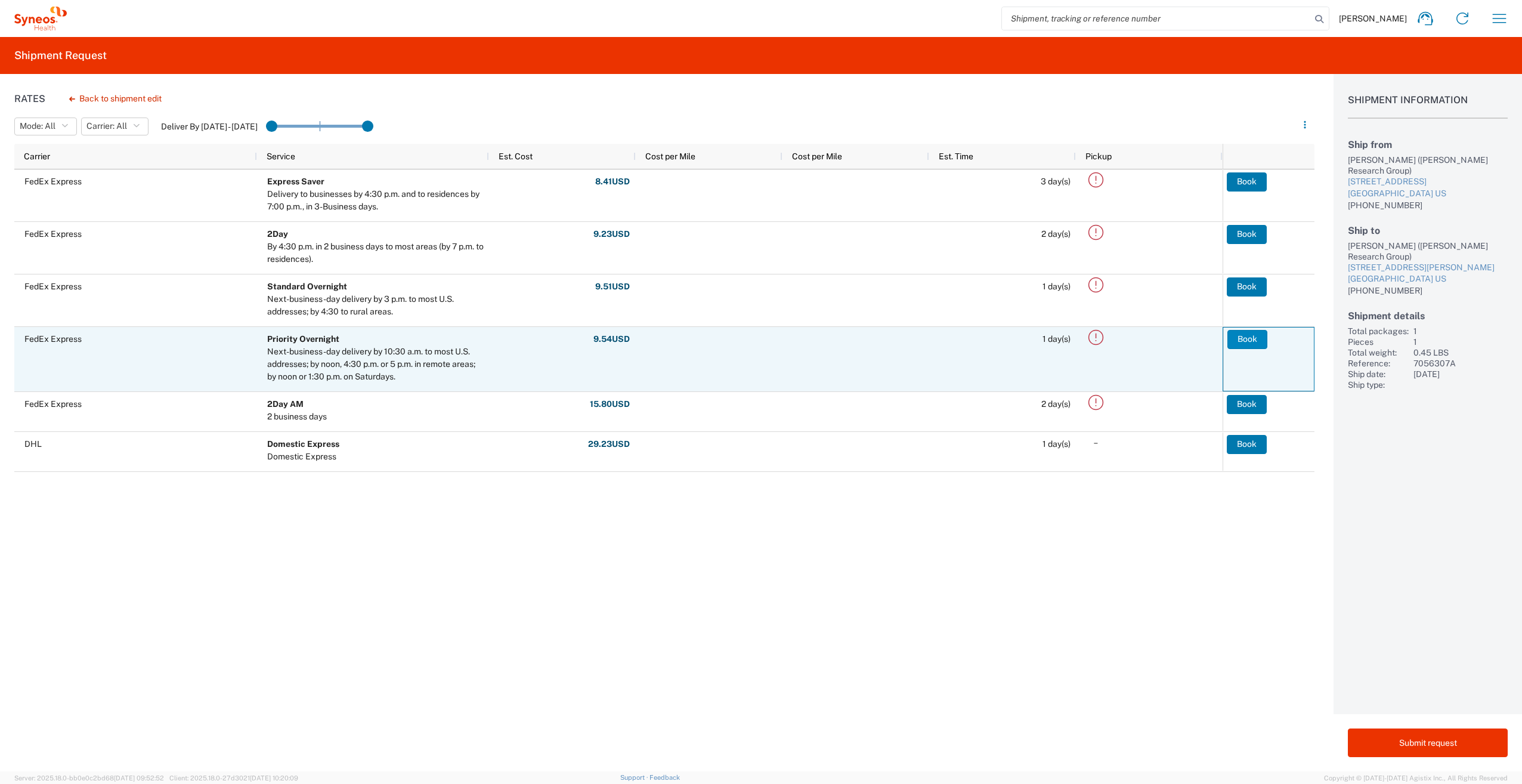
click at [1250, 335] on button "Book" at bounding box center [1247, 339] width 40 height 19
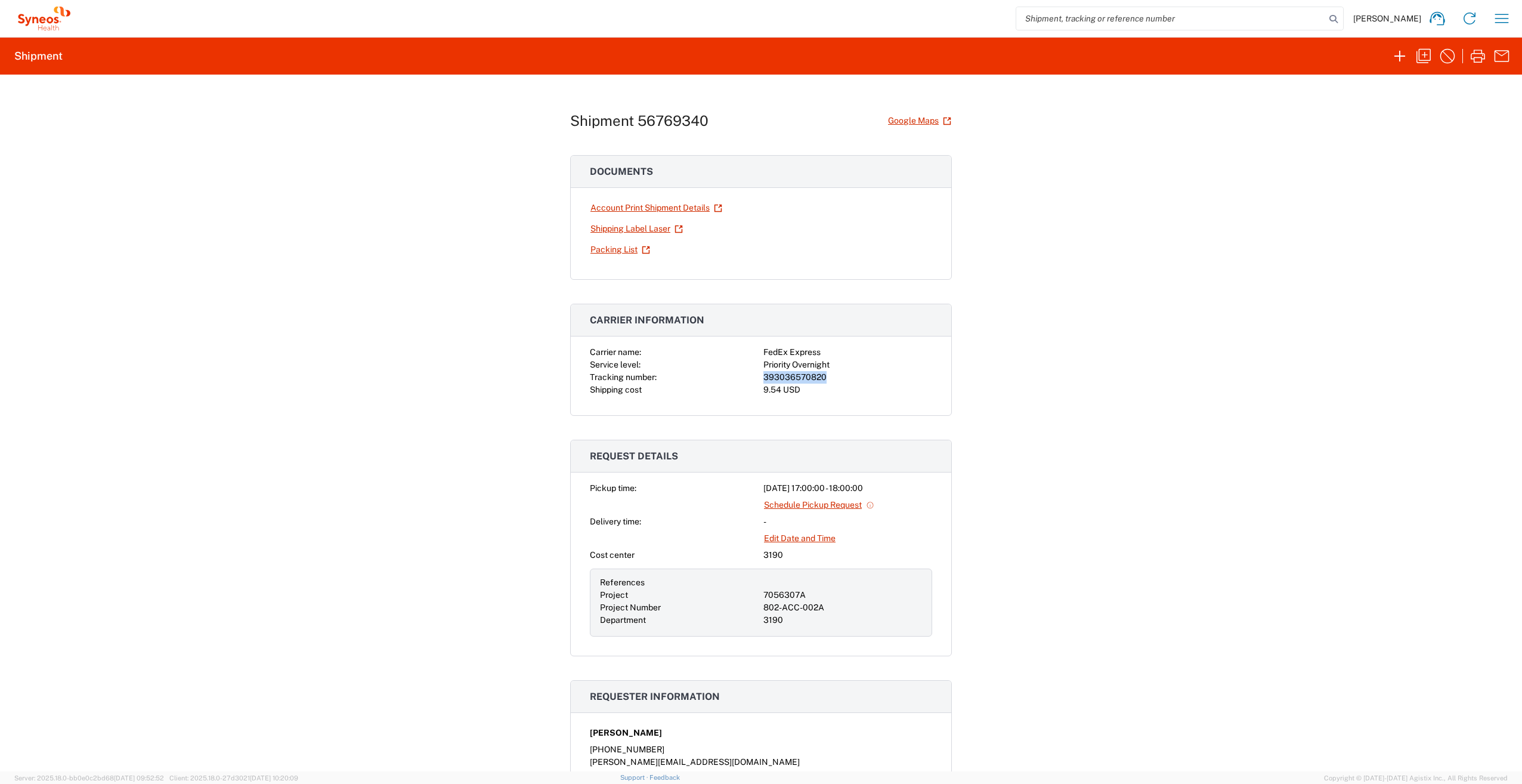
drag, startPoint x: 758, startPoint y: 374, endPoint x: 822, endPoint y: 375, distance: 64.0
click at [822, 375] on div "Carrier name: FedEx Express Service level: Priority Overnight Tracking number: …" at bounding box center [761, 371] width 342 height 51
copy div "393036570820"
click at [1475, 62] on icon "button" at bounding box center [1478, 56] width 14 height 14
click at [369, 245] on div "Shipment 56769340 Google Maps Documents Account Print Shipment Details Shipping…" at bounding box center [761, 423] width 1522 height 696
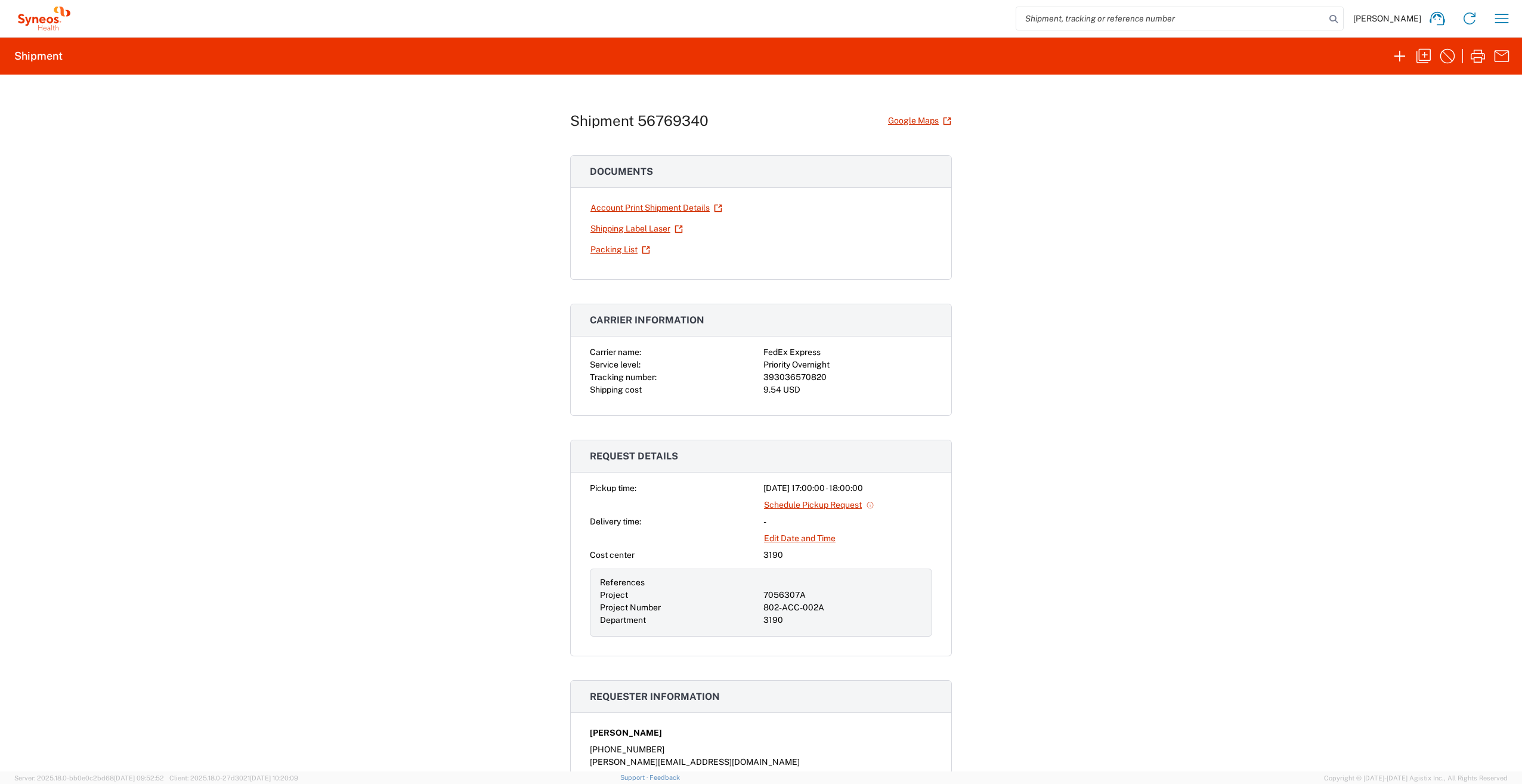
click at [1142, 434] on div "Shipment 56769340 Google Maps Documents Account Print Shipment Details Shipping…" at bounding box center [761, 423] width 1522 height 696
click at [1399, 53] on icon "button" at bounding box center [1399, 56] width 19 height 19
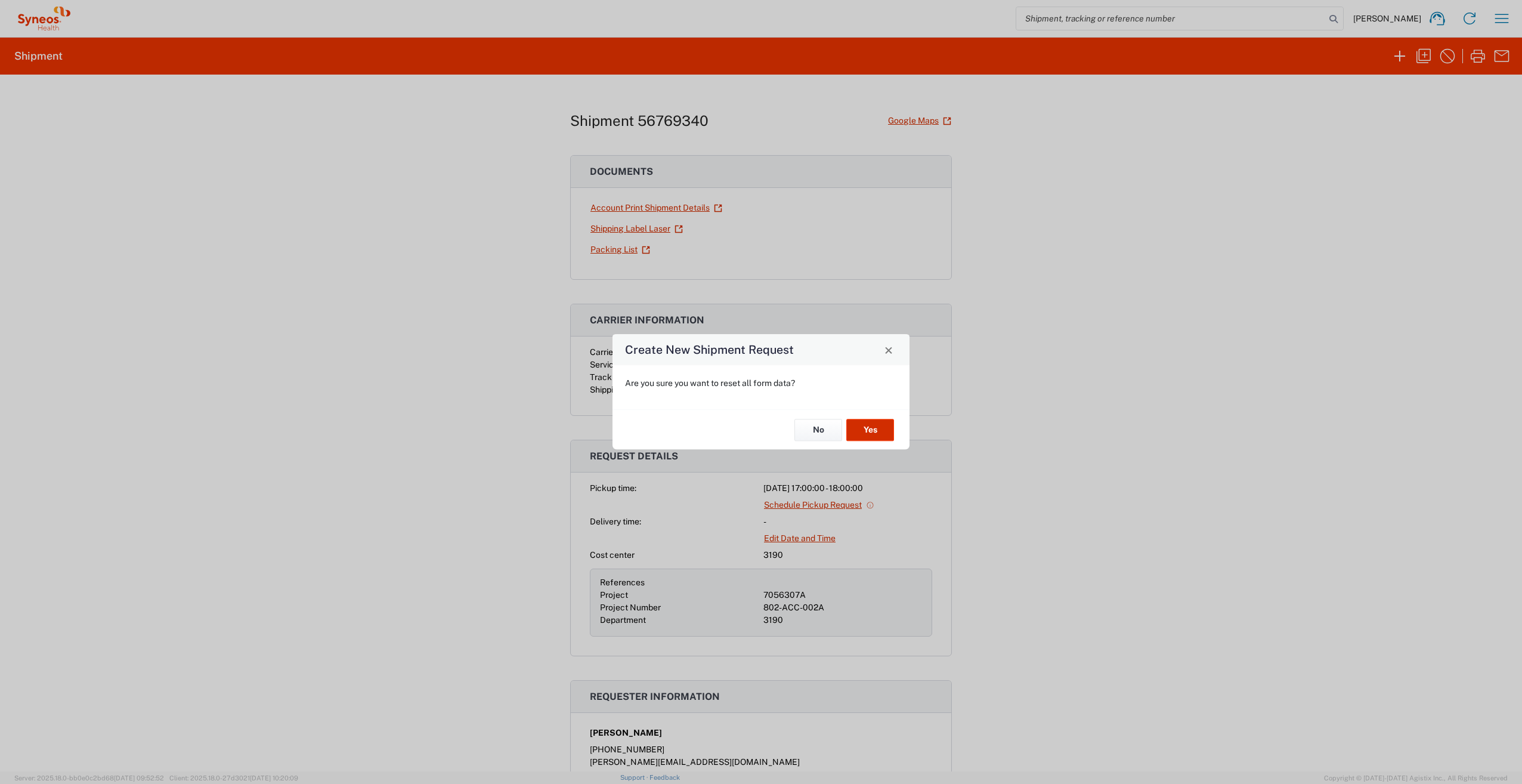
click at [873, 434] on button "Yes" at bounding box center [870, 429] width 48 height 22
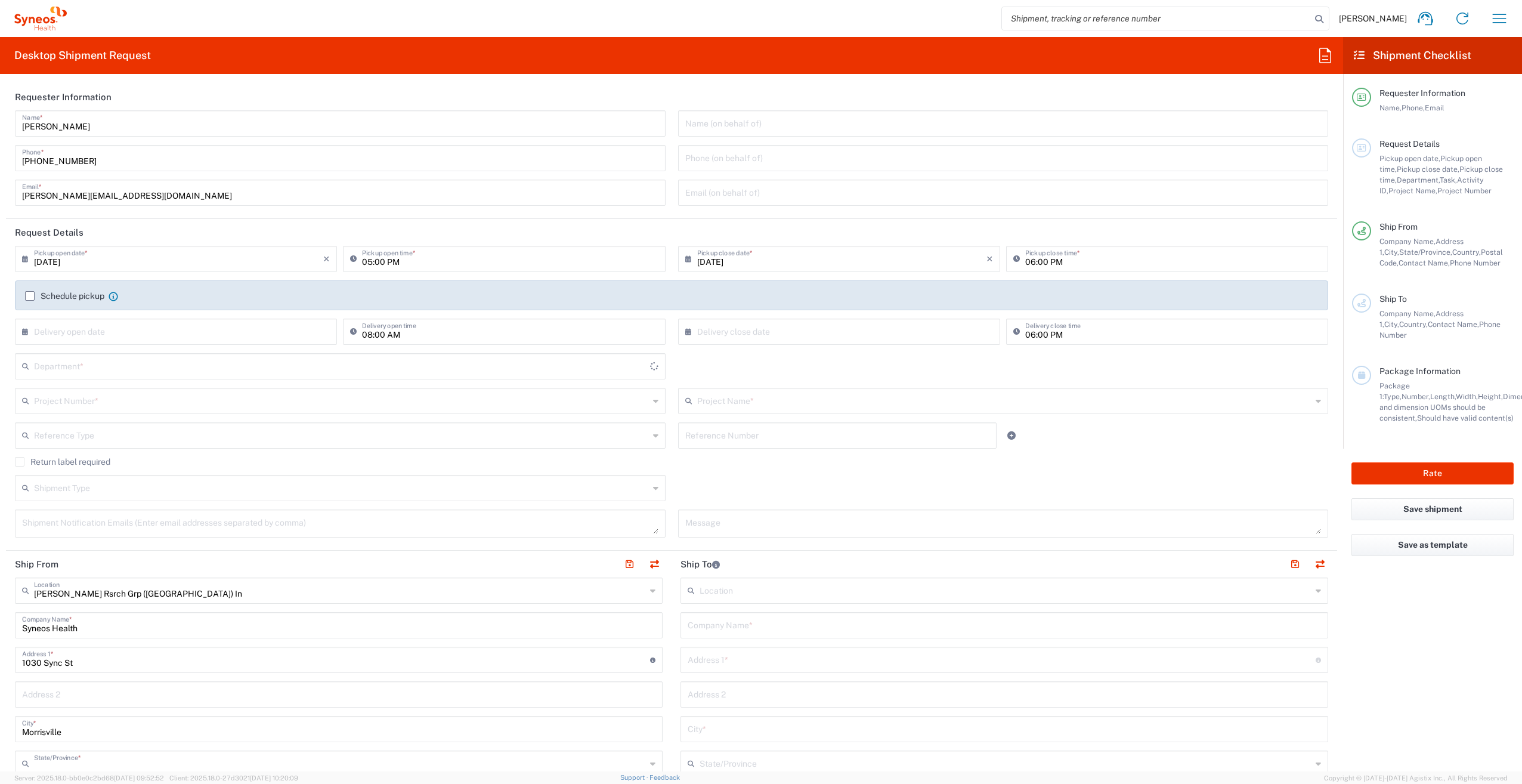
type input "[US_STATE]"
type input "3190"
